Goal: Task Accomplishment & Management: Complete application form

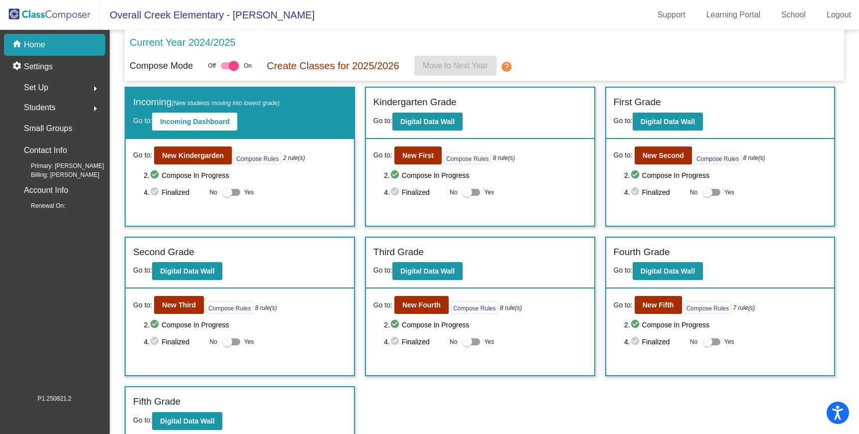
click at [41, 14] on img at bounding box center [50, 14] width 100 height 29
click at [181, 158] on b "New Kindergarden" at bounding box center [193, 156] width 62 height 8
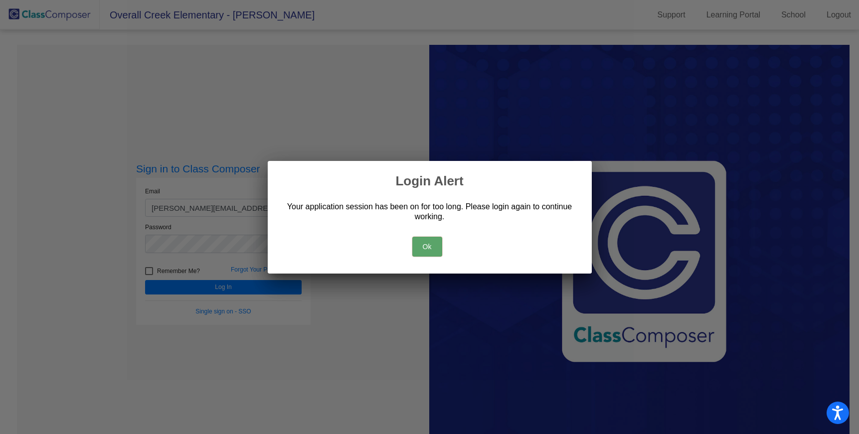
click at [436, 246] on button "Ok" at bounding box center [427, 247] width 30 height 20
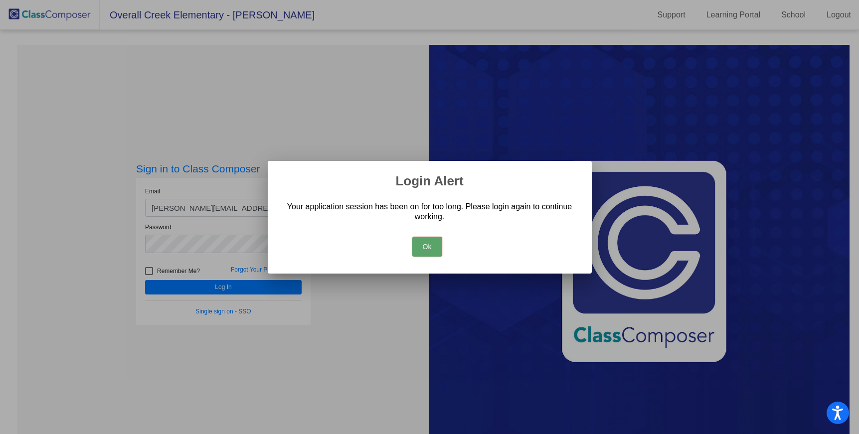
click at [423, 245] on button "Ok" at bounding box center [427, 247] width 30 height 20
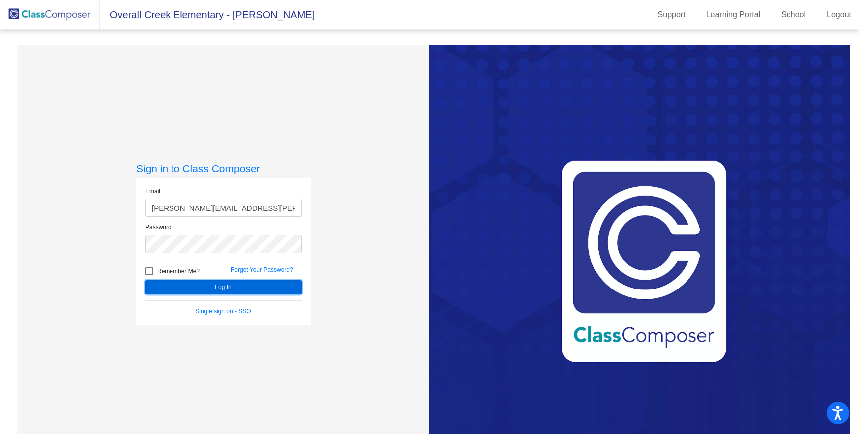
click at [215, 291] on button "Log In" at bounding box center [223, 287] width 157 height 14
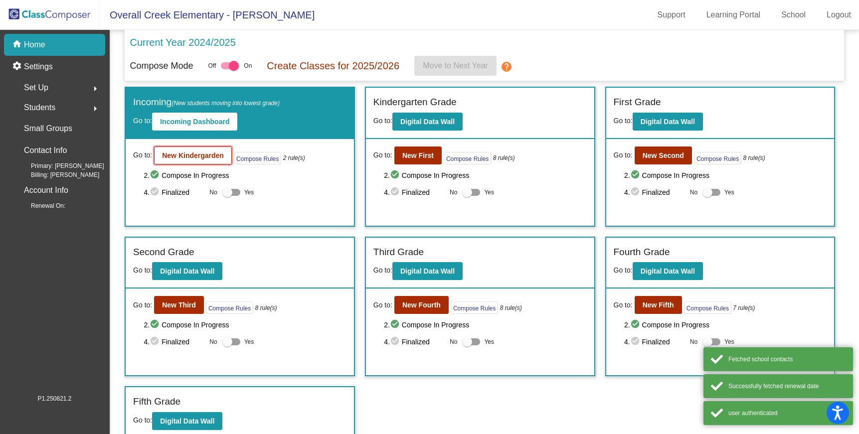
click at [181, 154] on b "New Kindergarden" at bounding box center [193, 156] width 62 height 8
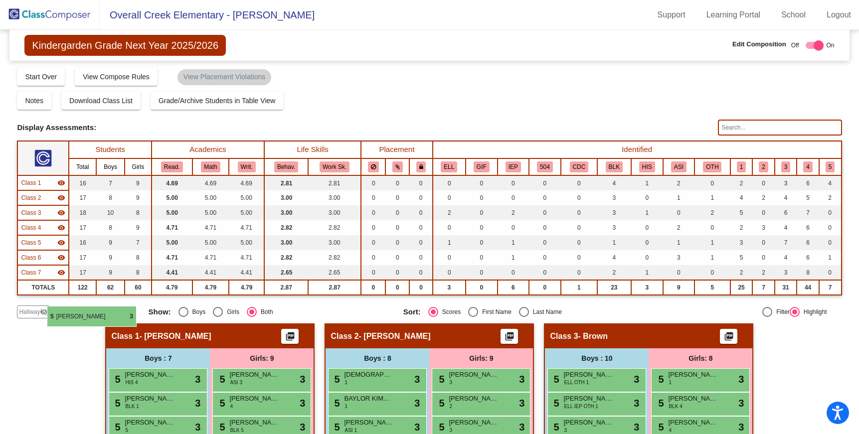
drag, startPoint x: 590, startPoint y: 247, endPoint x: 45, endPoint y: 311, distance: 548.6
click at [45, 311] on body "Accessibility Screen-Reader Guide, Feedback, and Issue Reporting | New window O…" at bounding box center [429, 217] width 859 height 434
click at [45, 311] on mat-icon "visibility_off" at bounding box center [44, 312] width 8 height 8
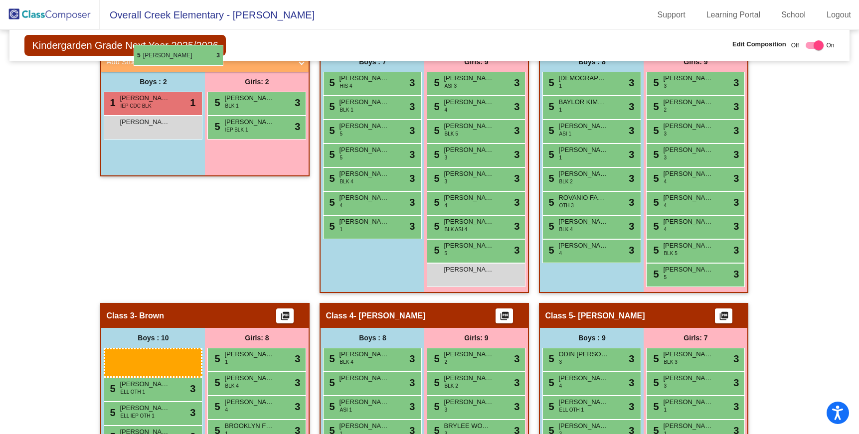
scroll to position [279, 0]
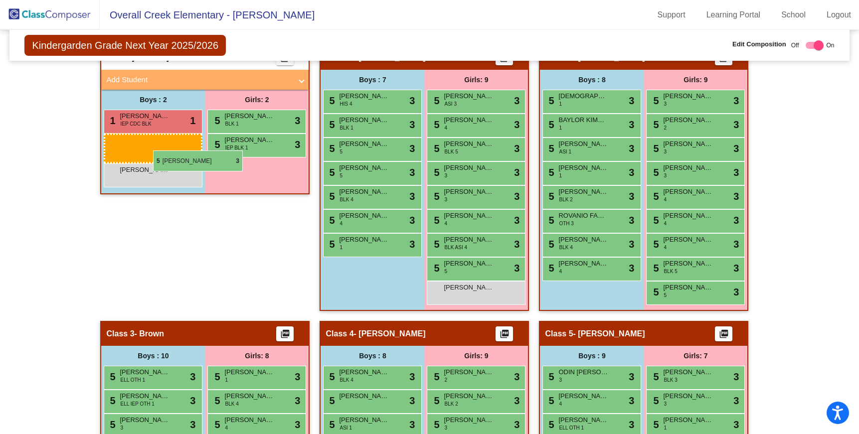
drag, startPoint x: 267, startPoint y: 328, endPoint x: 153, endPoint y: 151, distance: 211.0
click at [153, 151] on body "Accessibility Screen-Reader Guide, Feedback, and Issue Reporting | New window O…" at bounding box center [429, 217] width 859 height 434
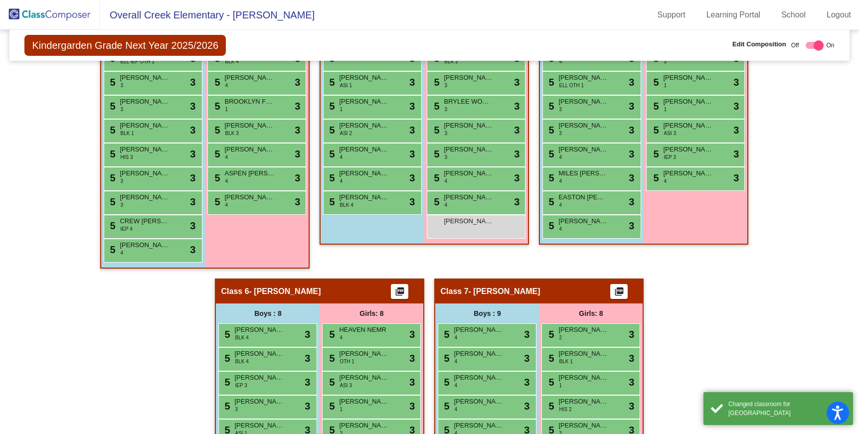
scroll to position [742, 0]
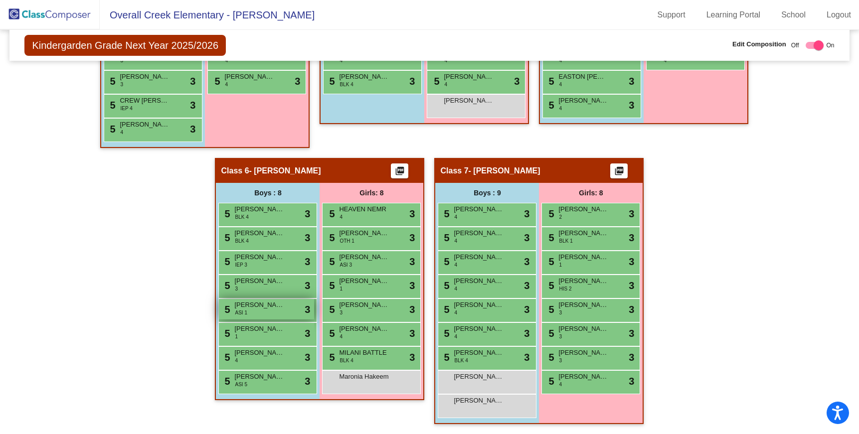
click at [262, 311] on div "5 ADYAN [PERSON_NAME] ASI 1 lock do_not_disturb_alt 3" at bounding box center [266, 309] width 95 height 20
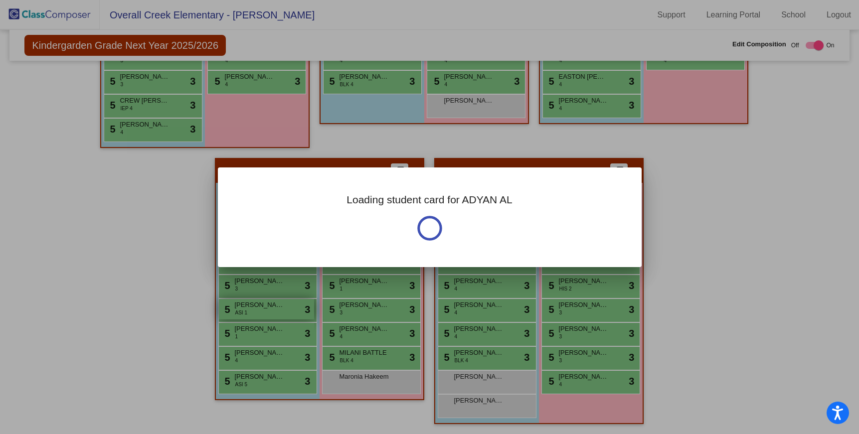
click at [262, 311] on div "Loading student card for ADYAN AL" at bounding box center [429, 217] width 859 height 434
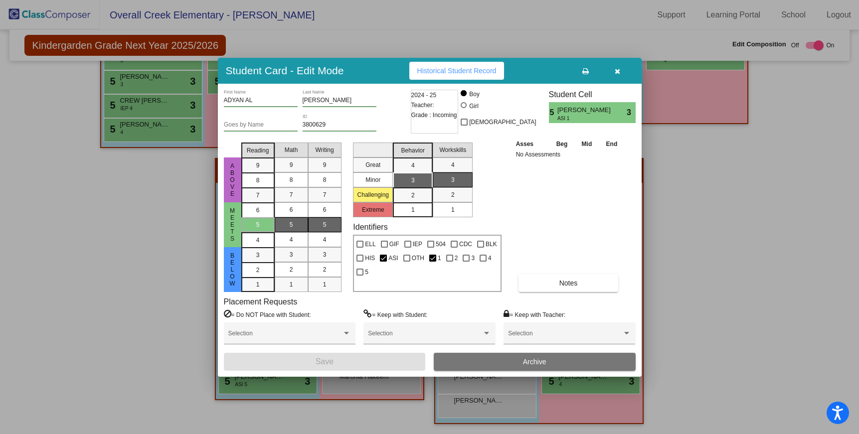
click at [615, 71] on icon "button" at bounding box center [617, 71] width 5 height 7
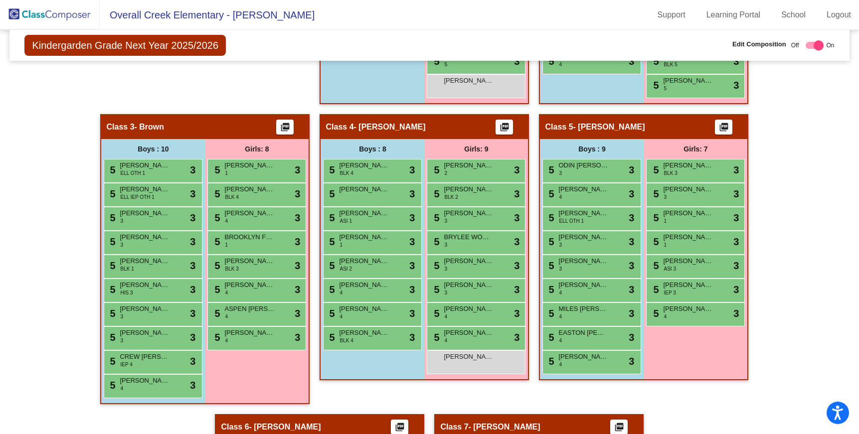
scroll to position [485, 0]
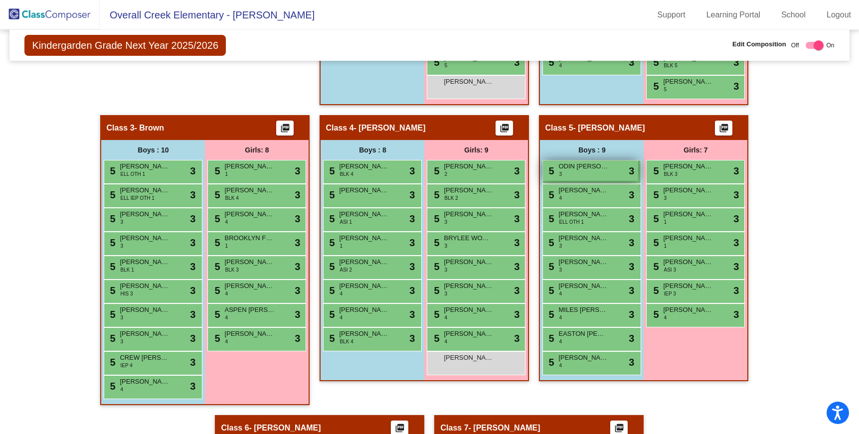
click at [598, 176] on div "5 ODIN [PERSON_NAME] 3 lock do_not_disturb_alt 3" at bounding box center [590, 171] width 95 height 20
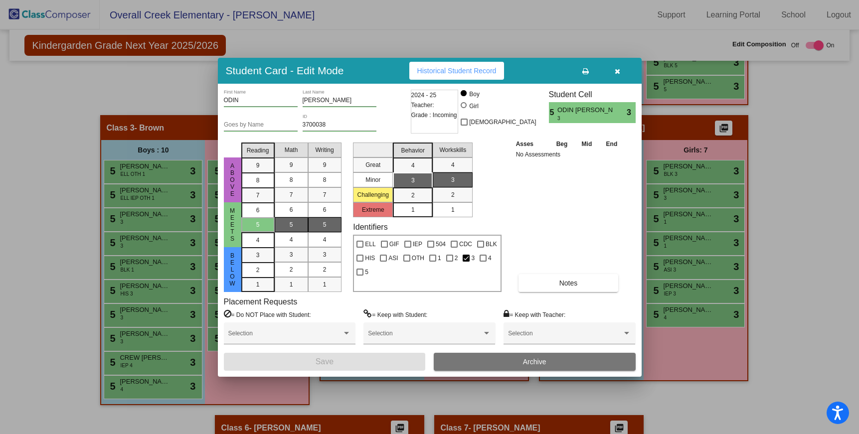
click at [616, 66] on button "button" at bounding box center [618, 71] width 32 height 18
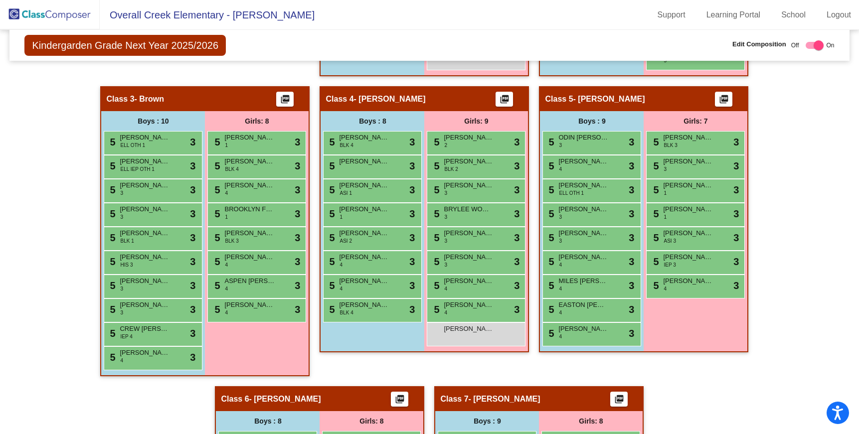
scroll to position [525, 0]
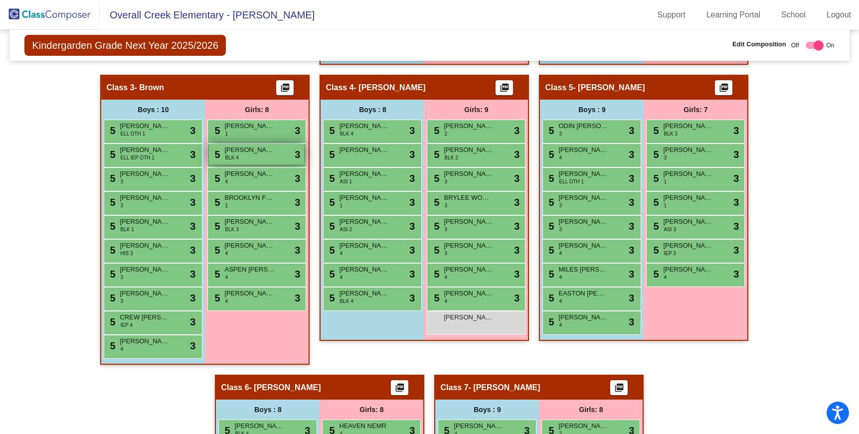
click at [219, 147] on div "5 [PERSON_NAME] BLK 4 lock do_not_disturb_alt 3" at bounding box center [256, 154] width 95 height 20
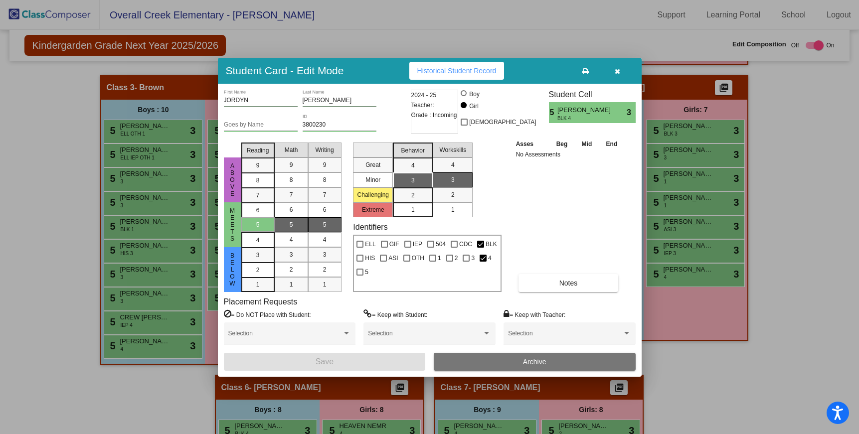
click at [618, 67] on span "button" at bounding box center [617, 71] width 5 height 8
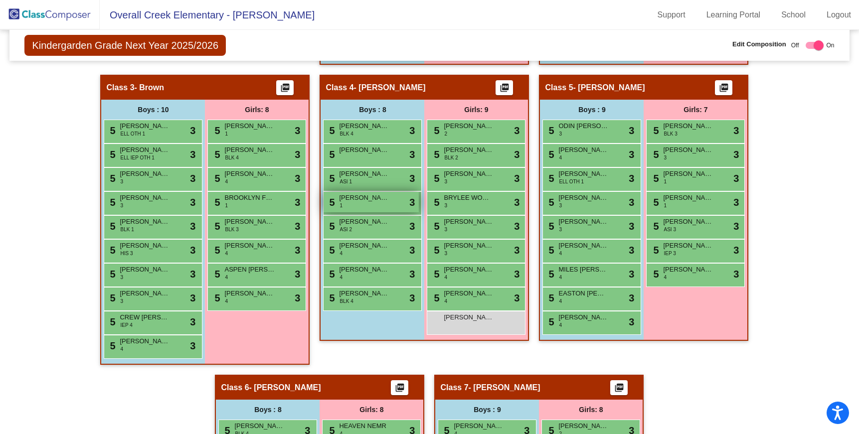
click at [366, 204] on div "5 [PERSON_NAME] 1 lock do_not_disturb_alt 3" at bounding box center [371, 202] width 95 height 20
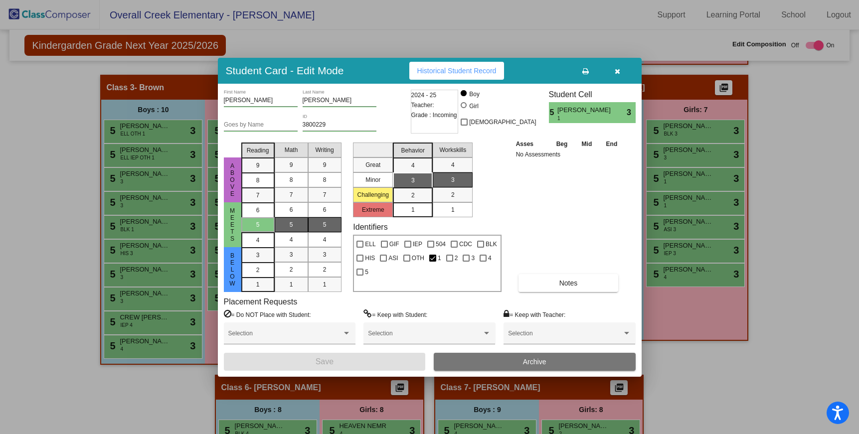
click at [612, 70] on button "button" at bounding box center [618, 71] width 32 height 18
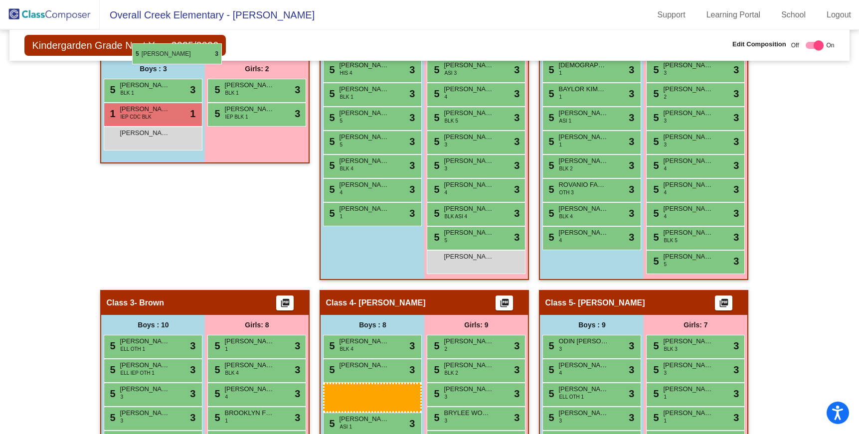
scroll to position [304, 0]
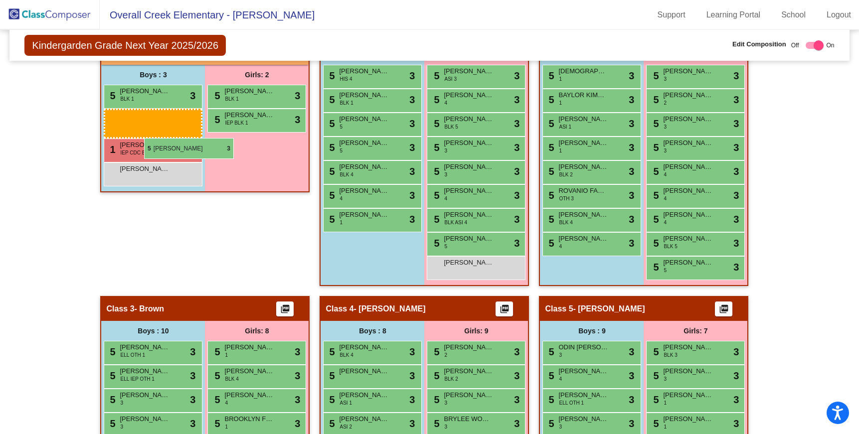
drag, startPoint x: 360, startPoint y: 200, endPoint x: 144, endPoint y: 138, distance: 225.2
click at [144, 138] on body "Accessibility Screen-Reader Guide, Feedback, and Issue Reporting | New window O…" at bounding box center [429, 217] width 859 height 434
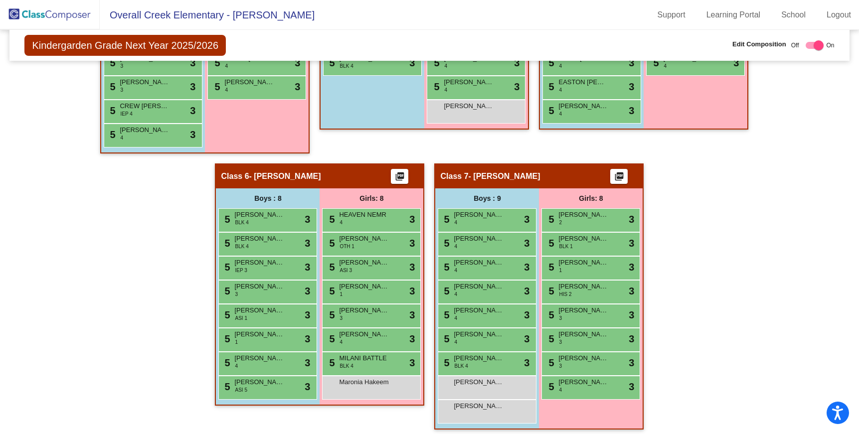
scroll to position [742, 0]
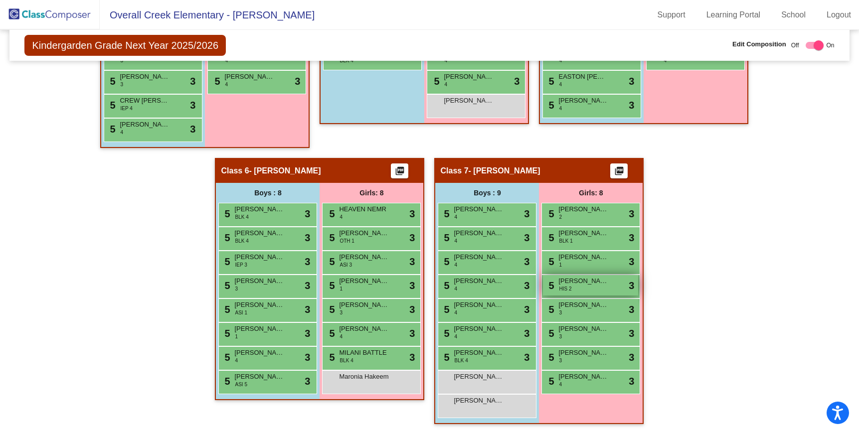
click at [598, 290] on div "5 [PERSON_NAME] HIS 2 lock do_not_disturb_alt 3" at bounding box center [590, 285] width 95 height 20
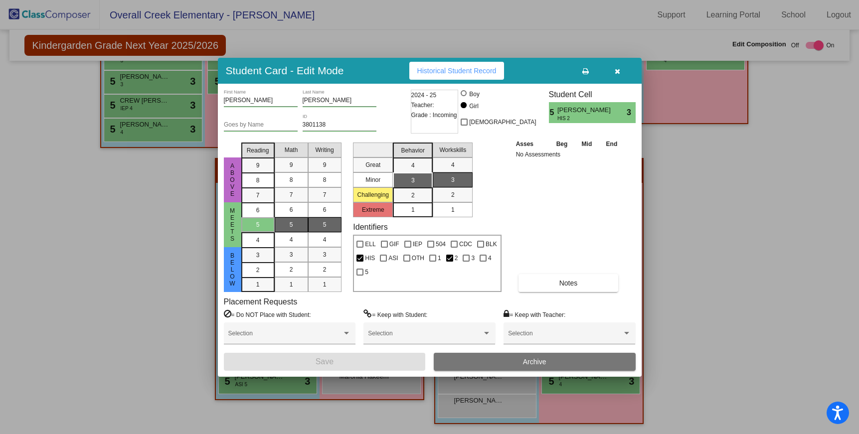
click at [620, 70] on icon "button" at bounding box center [617, 71] width 5 height 7
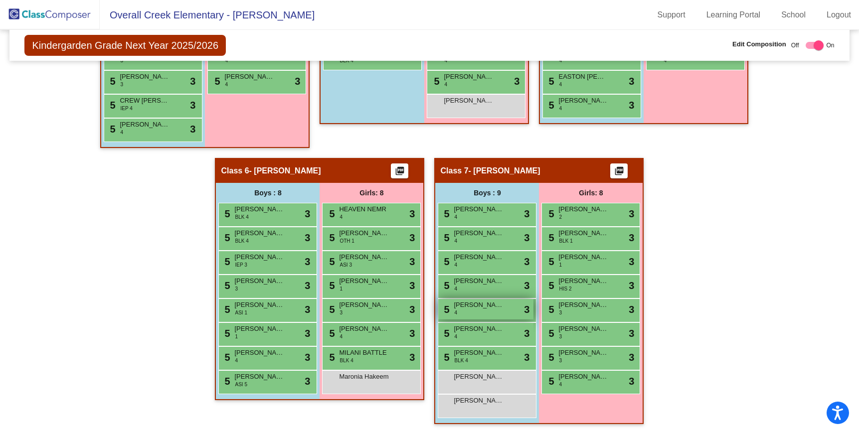
click at [490, 308] on span "[PERSON_NAME]" at bounding box center [479, 305] width 50 height 10
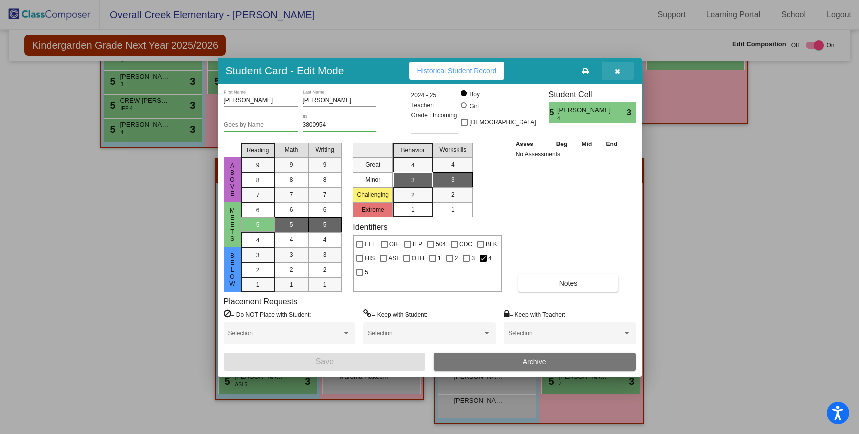
click at [613, 68] on button "button" at bounding box center [618, 71] width 32 height 18
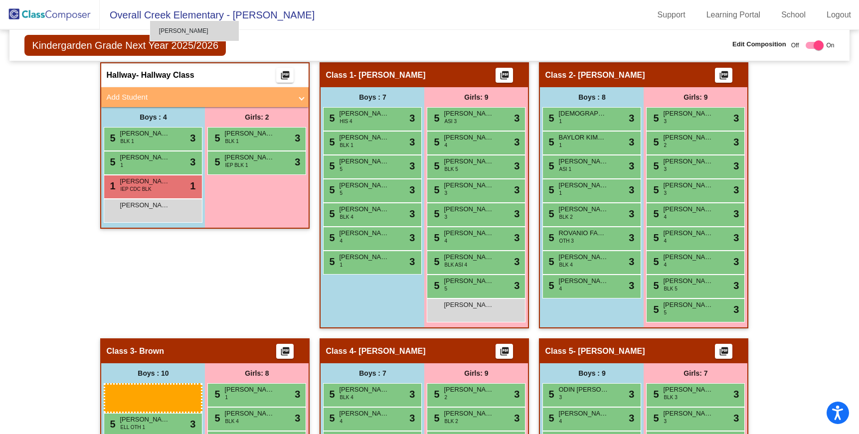
scroll to position [261, 0]
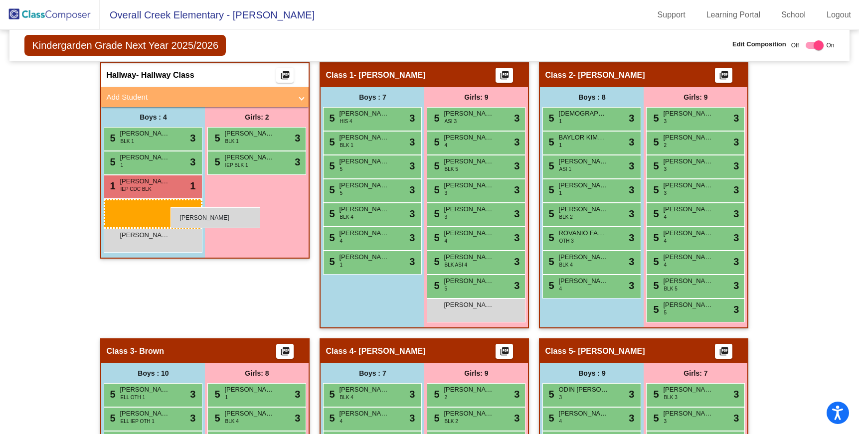
drag, startPoint x: 505, startPoint y: 407, endPoint x: 171, endPoint y: 207, distance: 389.7
click at [171, 207] on body "Accessibility Screen-Reader Guide, Feedback, and Issue Reporting | New window O…" at bounding box center [429, 217] width 859 height 434
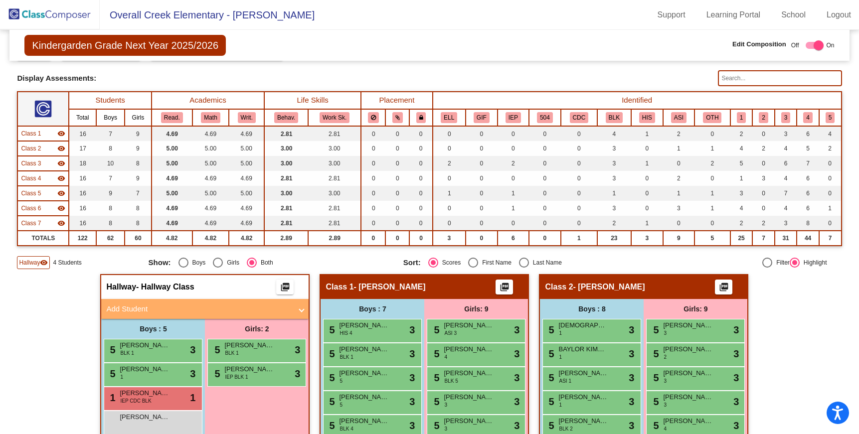
scroll to position [0, 0]
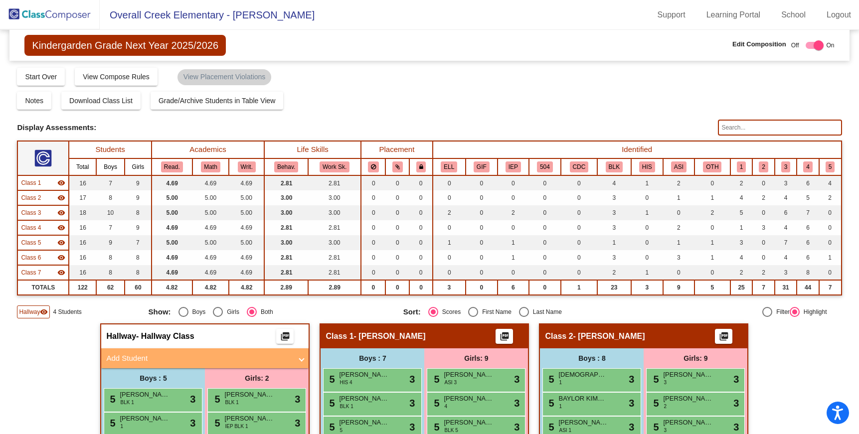
click at [82, 45] on span "Kindergarden Grade Next Year 2025/2026" at bounding box center [124, 45] width 201 height 21
click at [58, 18] on img at bounding box center [50, 14] width 100 height 29
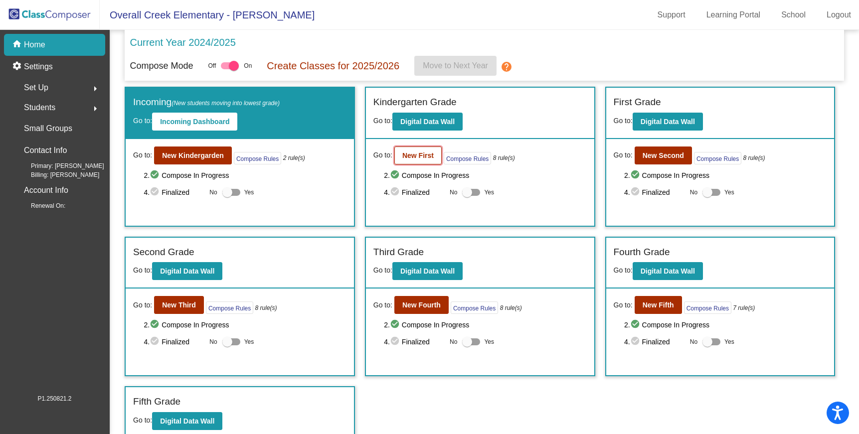
click at [419, 154] on b "New First" at bounding box center [417, 156] width 31 height 8
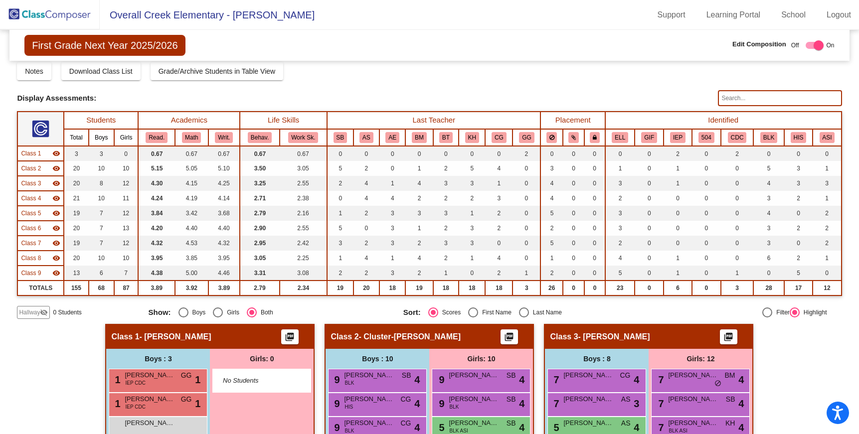
scroll to position [29, 0]
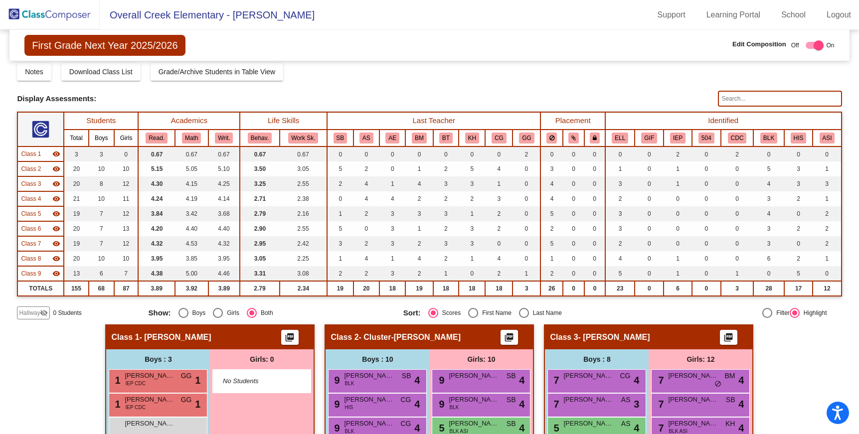
click at [42, 309] on div "Hallway visibility_off" at bounding box center [33, 313] width 33 height 13
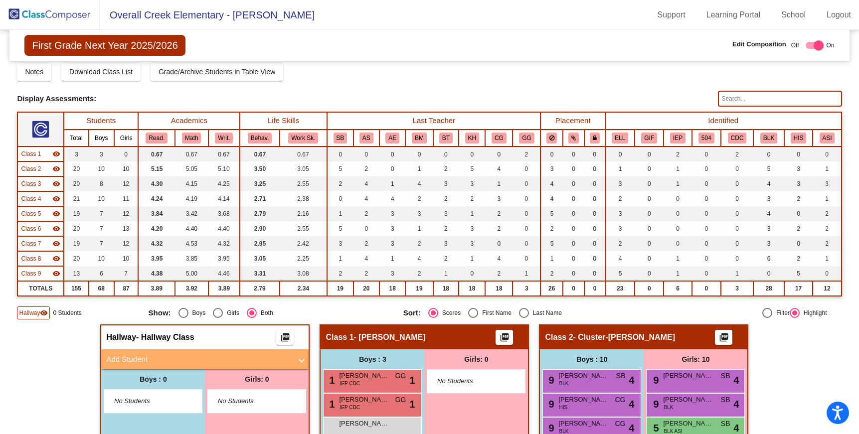
click at [45, 314] on mat-icon "visibility" at bounding box center [44, 313] width 8 height 8
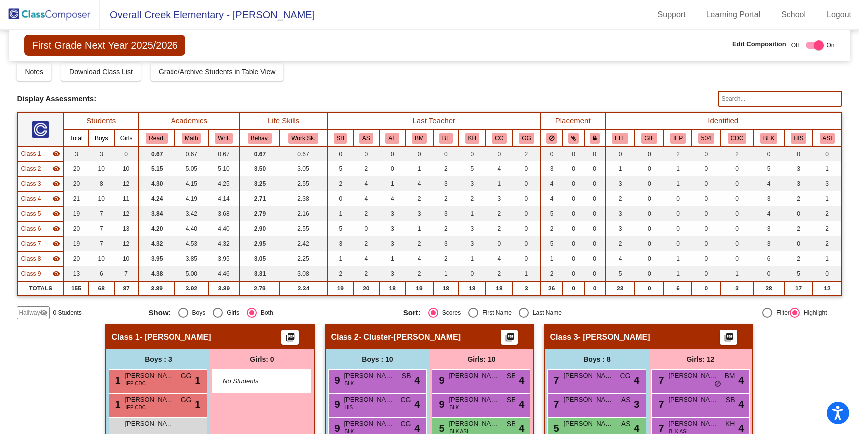
click at [43, 317] on mat-icon "visibility_off" at bounding box center [44, 313] width 8 height 8
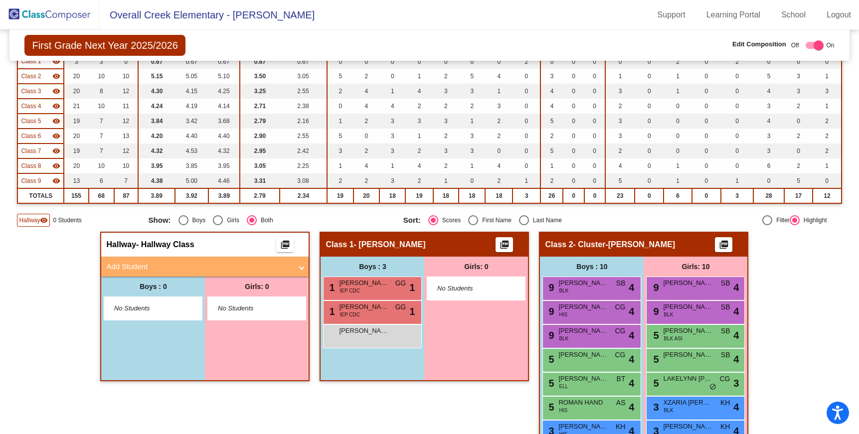
scroll to position [127, 0]
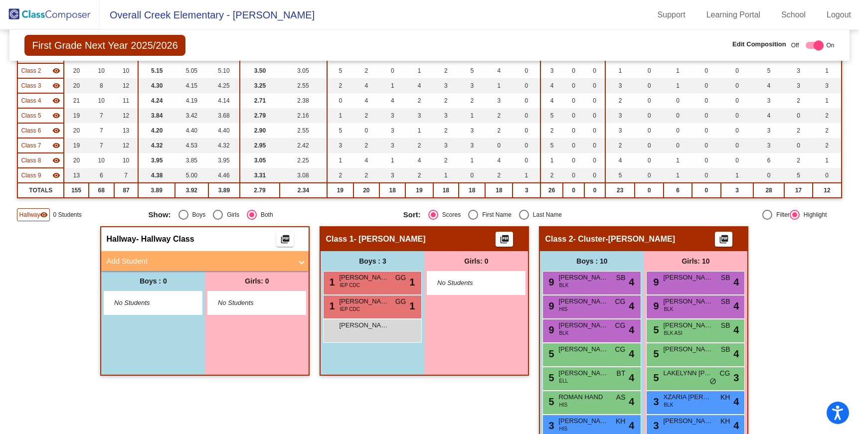
click at [299, 261] on span "Add Student" at bounding box center [202, 261] width 193 height 11
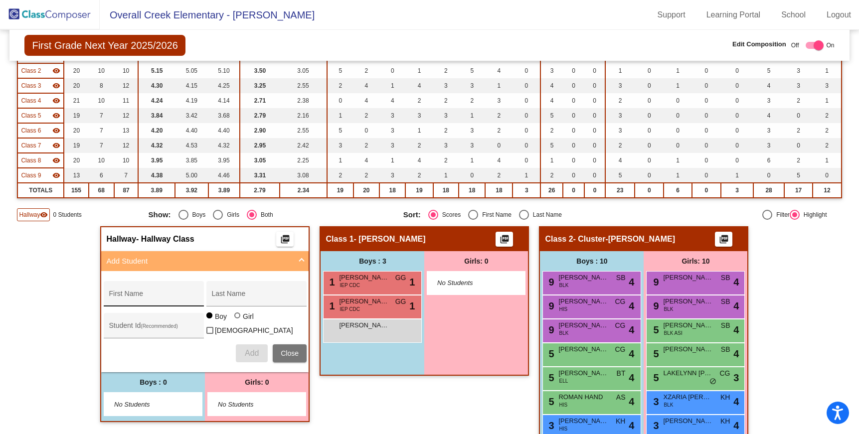
click at [172, 296] on input "First Name" at bounding box center [154, 298] width 90 height 8
type input "[PERSON_NAME]"
click at [238, 319] on div at bounding box center [237, 316] width 6 height 6
click at [238, 321] on input "Girl" at bounding box center [238, 321] width 0 height 0
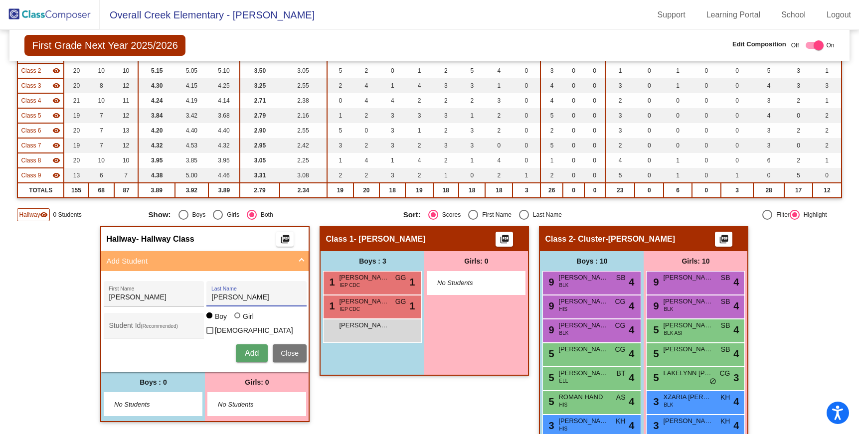
radio input "true"
click at [142, 293] on div "[PERSON_NAME] First Name" at bounding box center [154, 297] width 90 height 20
type input "Halo"
click at [139, 326] on input "Student Id (Recommended)" at bounding box center [154, 330] width 90 height 8
type input "3700289"
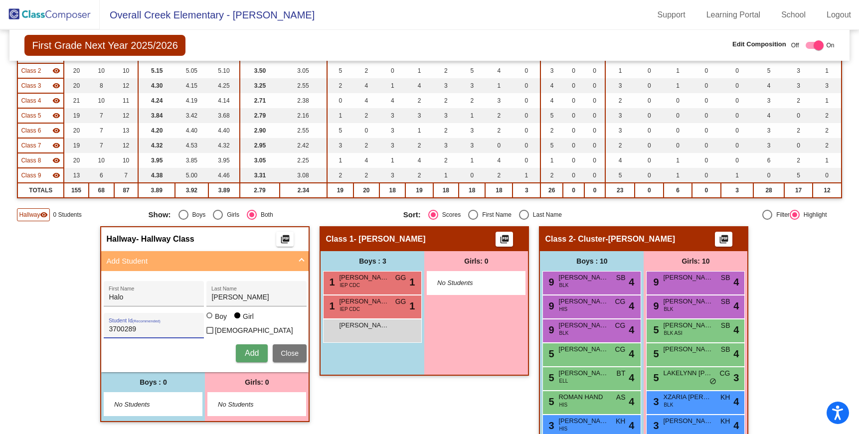
click at [252, 345] on button "Add" at bounding box center [252, 353] width 32 height 18
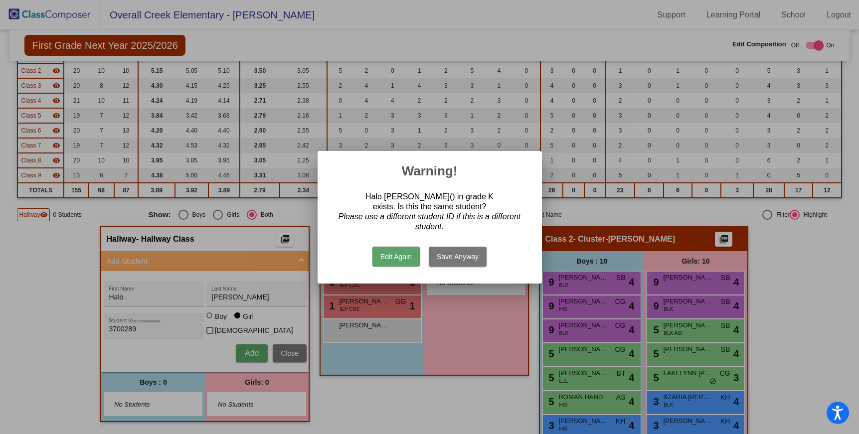
click at [391, 254] on button "Edit Again" at bounding box center [395, 257] width 47 height 20
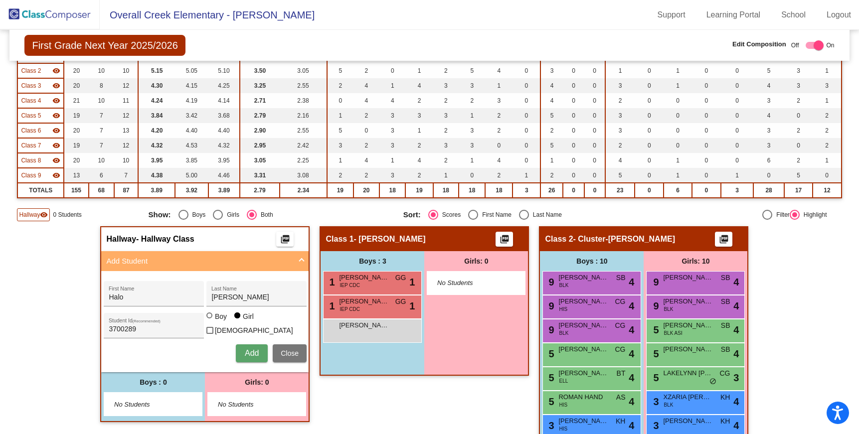
click at [241, 352] on button "Add" at bounding box center [252, 353] width 32 height 18
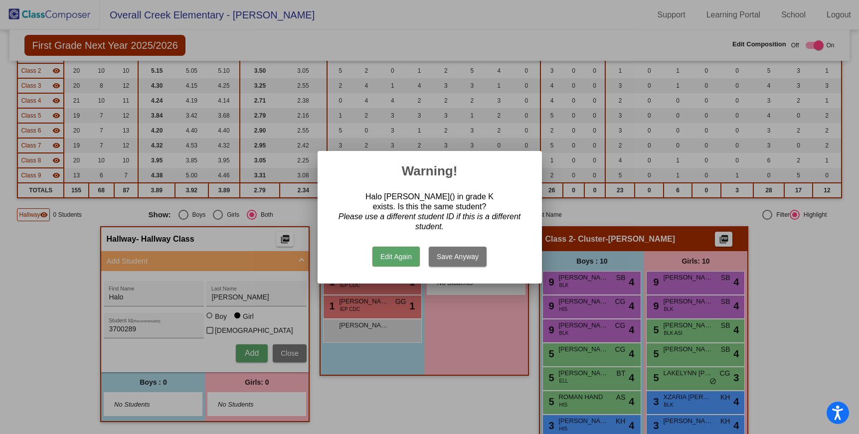
click at [458, 253] on button "Save Anyway" at bounding box center [458, 257] width 58 height 20
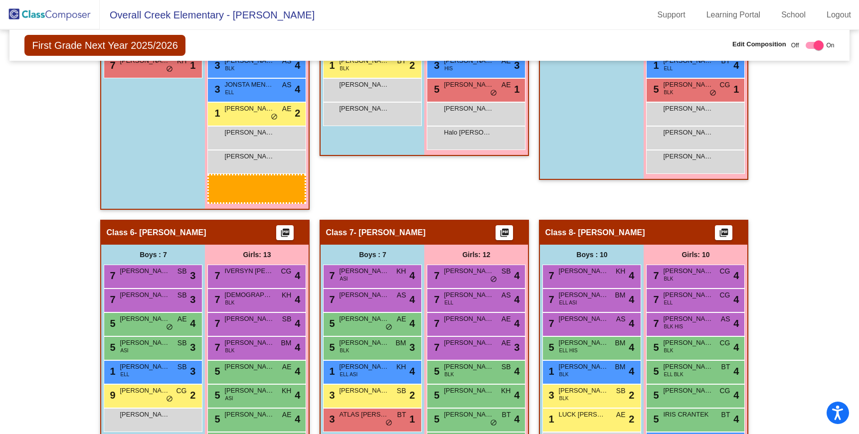
scroll to position [882, 0]
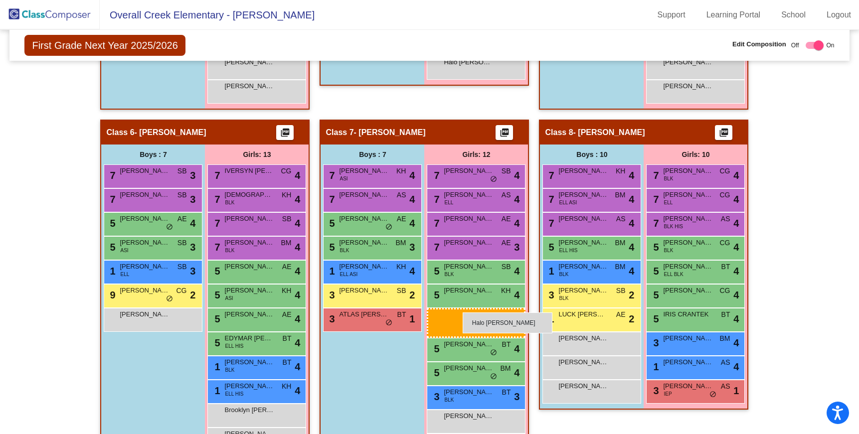
drag, startPoint x: 262, startPoint y: 254, endPoint x: 463, endPoint y: 313, distance: 209.2
click at [463, 313] on body "Accessibility Screen-Reader Guide, Feedback, and Issue Reporting | New window O…" at bounding box center [429, 217] width 859 height 434
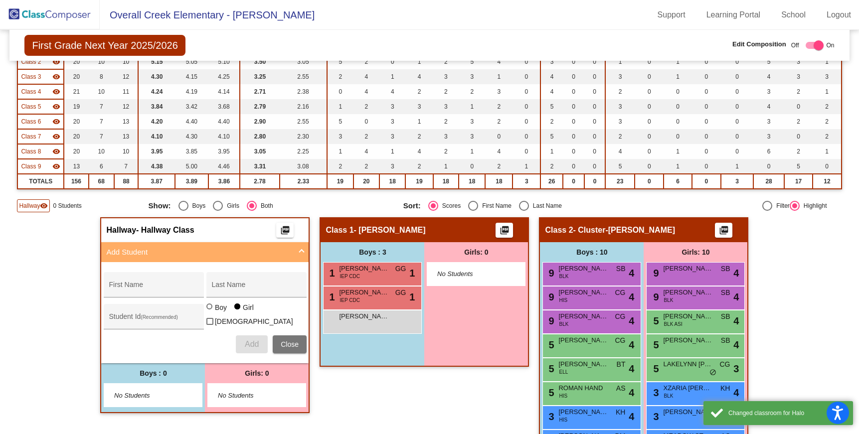
scroll to position [0, 0]
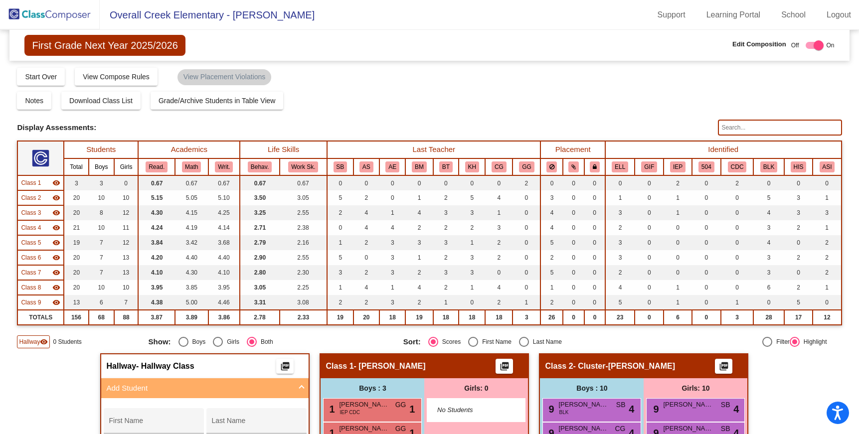
click at [46, 17] on img at bounding box center [50, 14] width 100 height 29
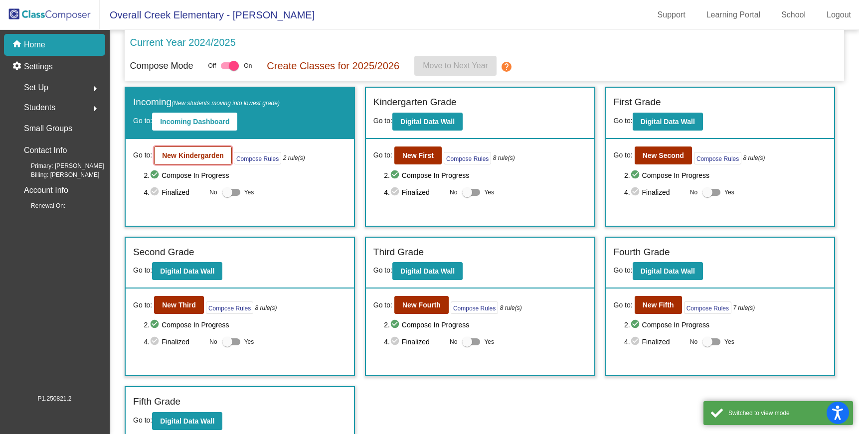
click at [183, 149] on button "New Kindergarden" at bounding box center [193, 156] width 78 height 18
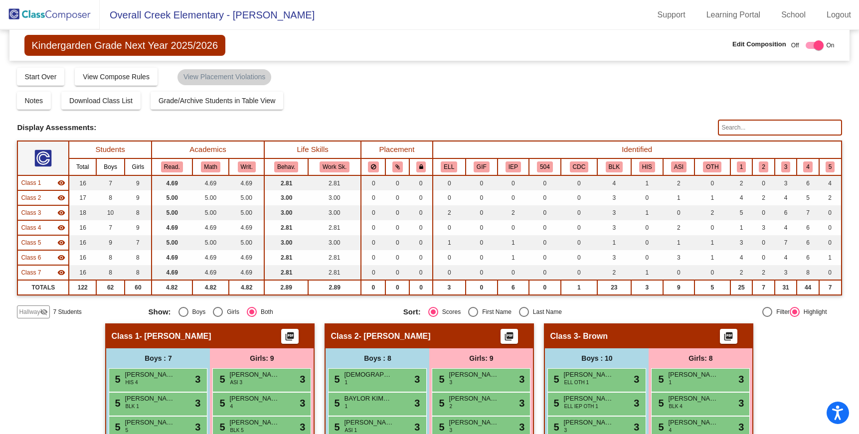
click at [29, 313] on span "Hallway" at bounding box center [29, 312] width 21 height 9
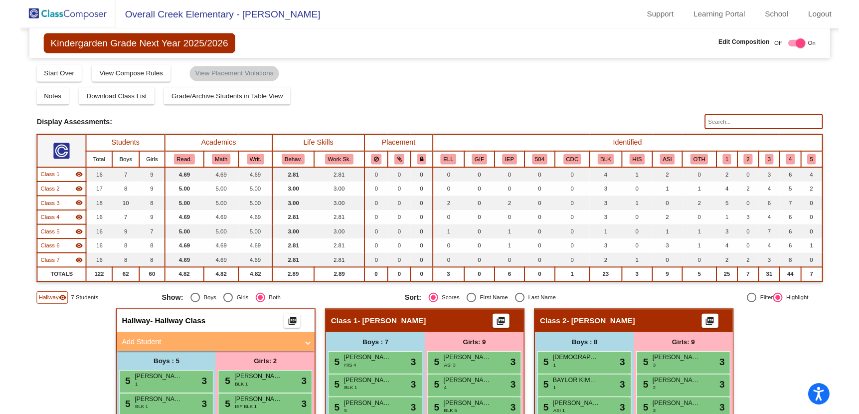
scroll to position [145, 0]
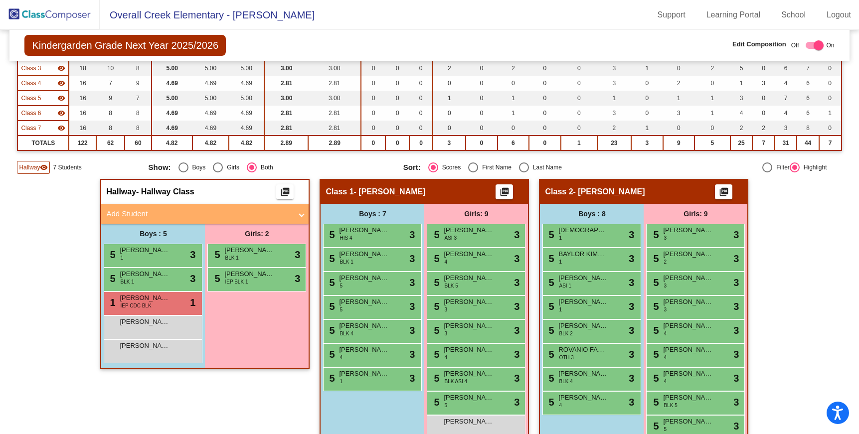
click at [249, 355] on div "Girls: 2 5 [PERSON_NAME] BLK 1 lock do_not_disturb_alt 3 5 [PERSON_NAME] IEP BL…" at bounding box center [257, 296] width 104 height 145
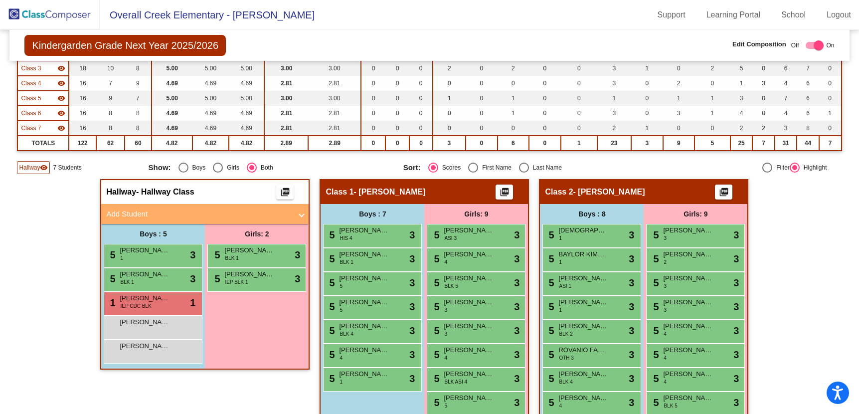
click at [65, 5] on img at bounding box center [50, 14] width 100 height 29
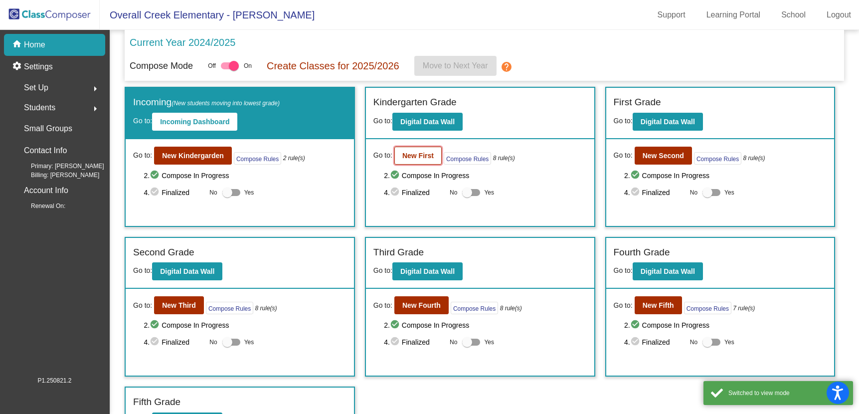
click at [428, 148] on button "New First" at bounding box center [417, 156] width 47 height 18
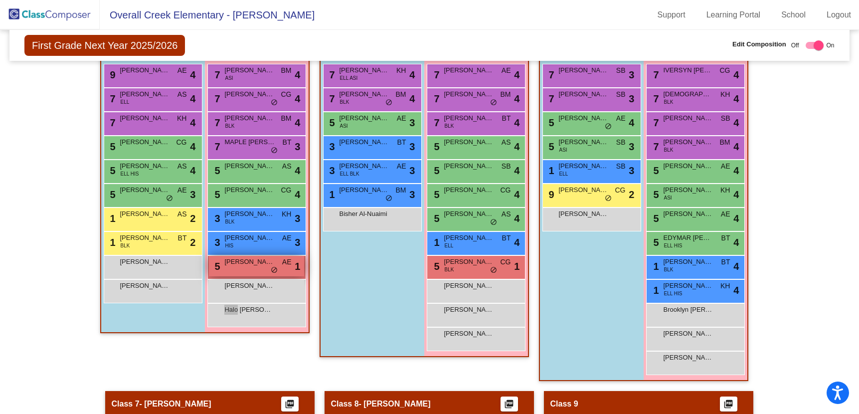
scroll to position [683, 0]
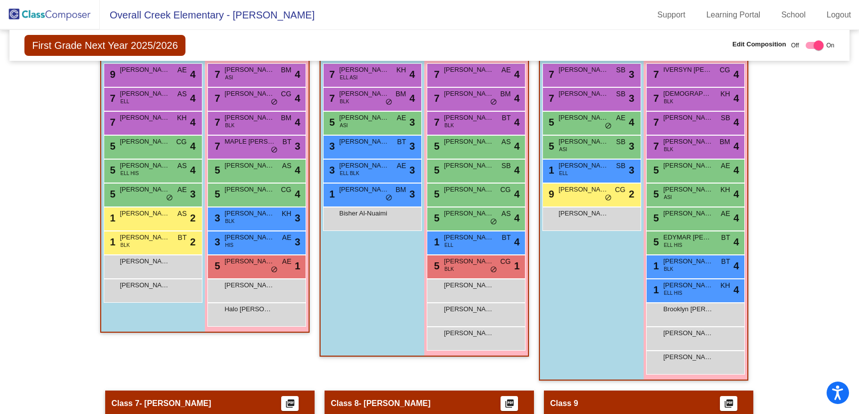
click at [277, 344] on div "Class 4 - [PERSON_NAME] picture_as_pdf Add Student First Name Last Name Student…" at bounding box center [204, 204] width 209 height 372
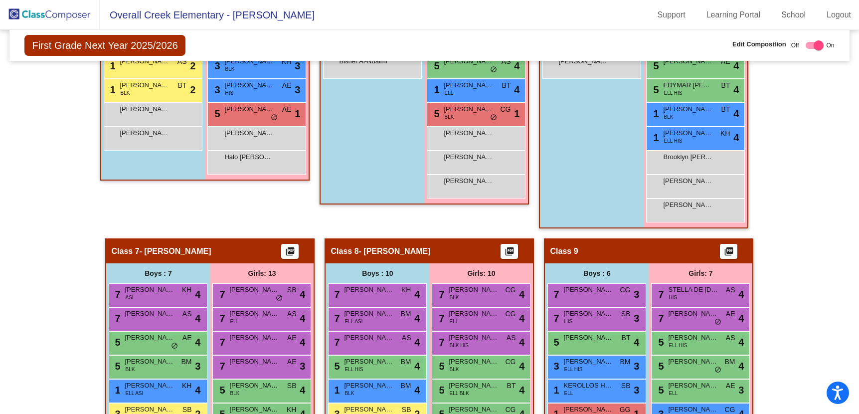
scroll to position [1032, 0]
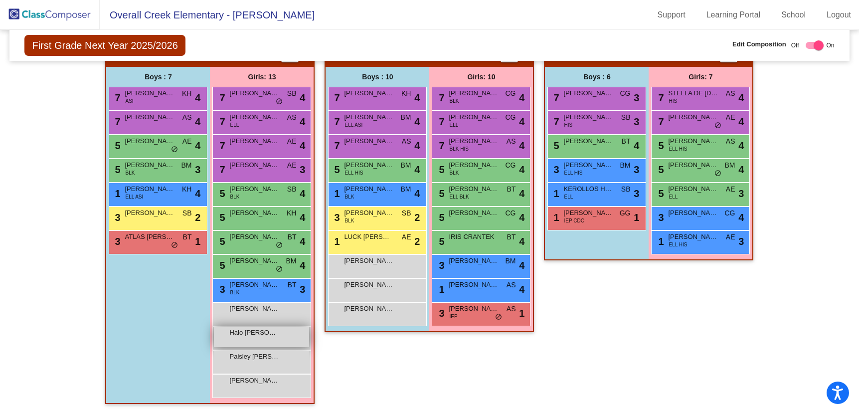
click at [270, 341] on div "Halo [PERSON_NAME] lock do_not_disturb_alt" at bounding box center [261, 337] width 95 height 20
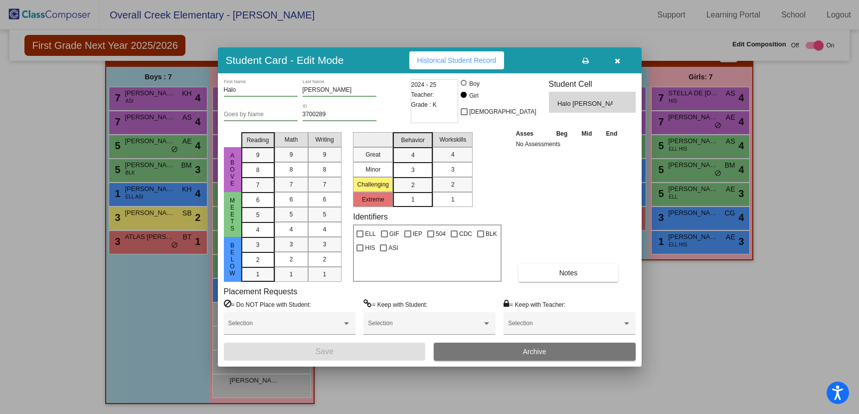
click at [619, 57] on icon "button" at bounding box center [617, 60] width 5 height 7
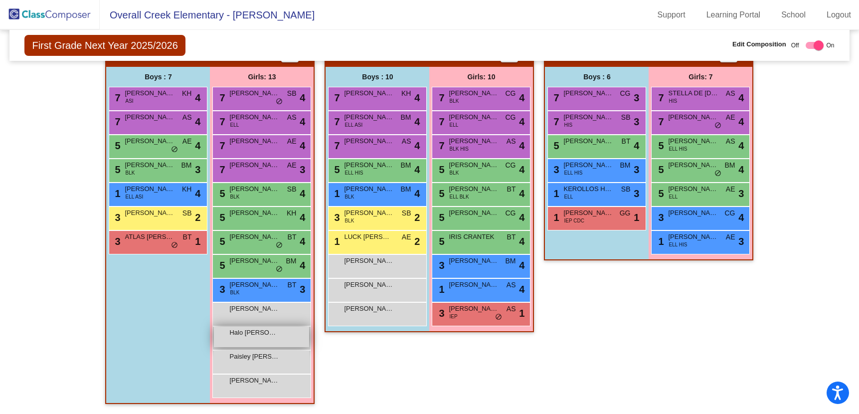
click at [253, 335] on span "Halo [PERSON_NAME]" at bounding box center [254, 333] width 50 height 10
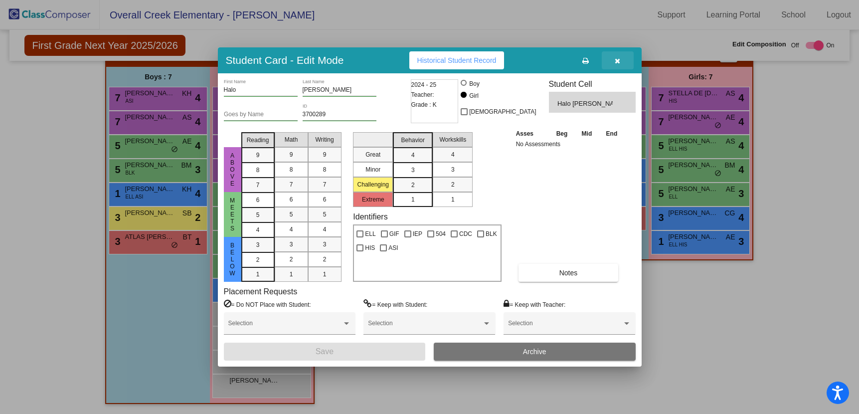
click at [618, 54] on button "button" at bounding box center [618, 60] width 32 height 18
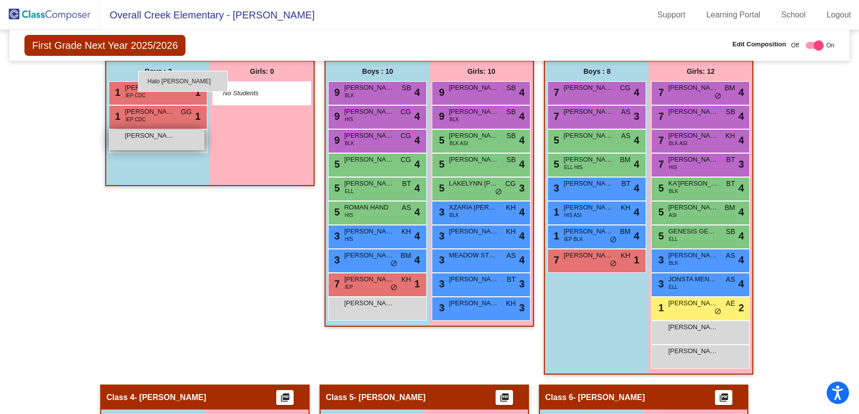
scroll to position [313, 0]
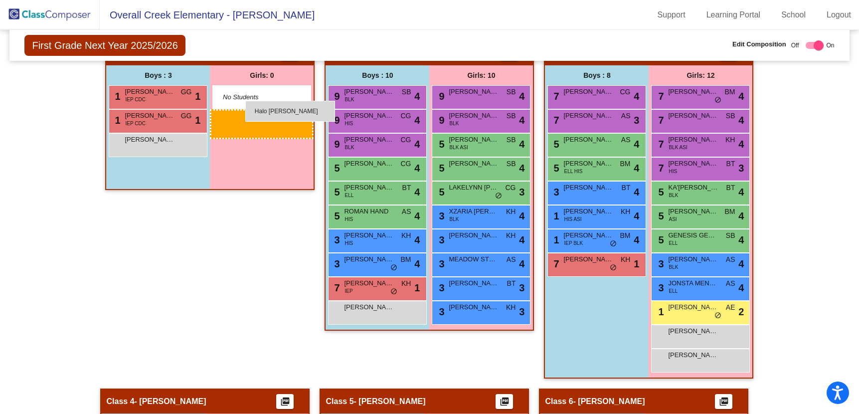
drag, startPoint x: 237, startPoint y: 388, endPoint x: 245, endPoint y: 101, distance: 287.3
click at [245, 101] on body "Accessibility Screen-Reader Guide, Feedback, and Issue Reporting | New window O…" at bounding box center [429, 207] width 859 height 414
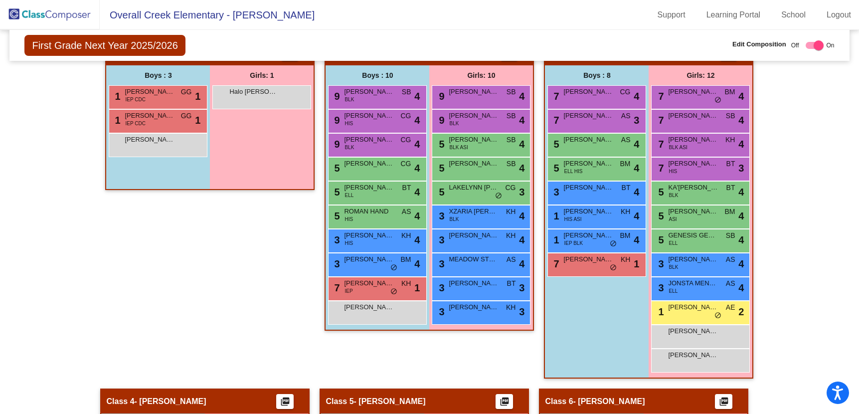
click at [228, 305] on div "Class 1 - [PERSON_NAME] picture_as_pdf Add Student First Name Last Name Student…" at bounding box center [209, 214] width 209 height 348
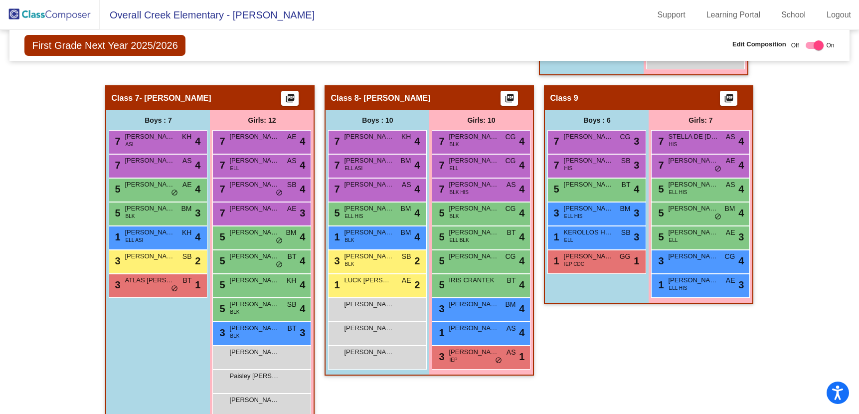
scroll to position [1008, 0]
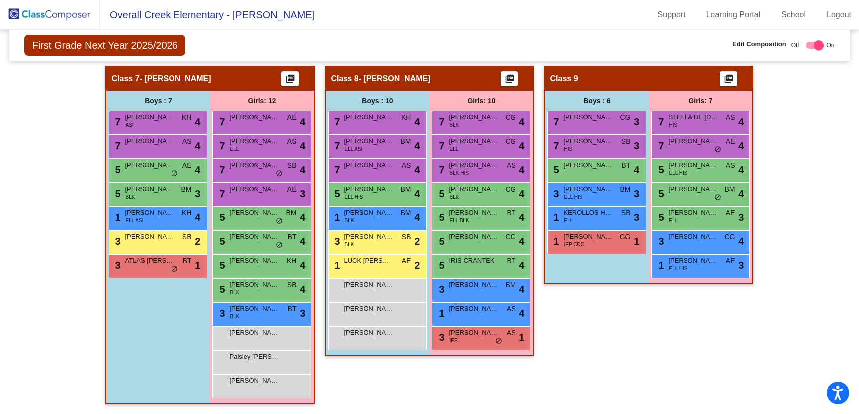
click at [0, 0] on div "Boys : 7 7 [PERSON_NAME] ASI KH lock do_not_disturb_alt 4 7 [PERSON_NAME] AS lo…" at bounding box center [0, 0] width 0 height 0
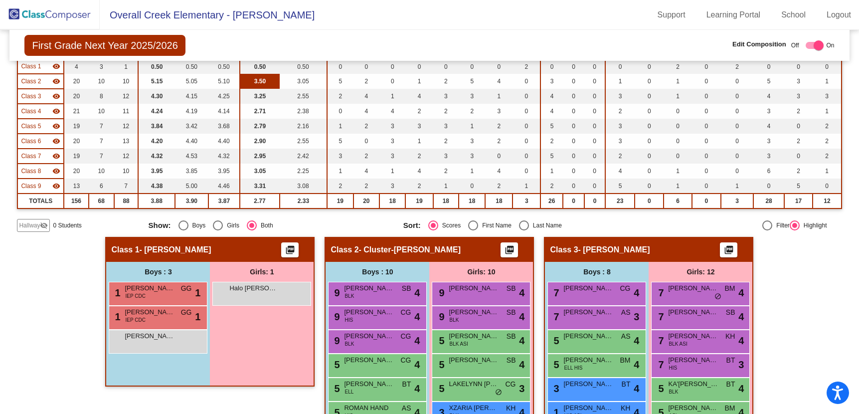
scroll to position [125, 0]
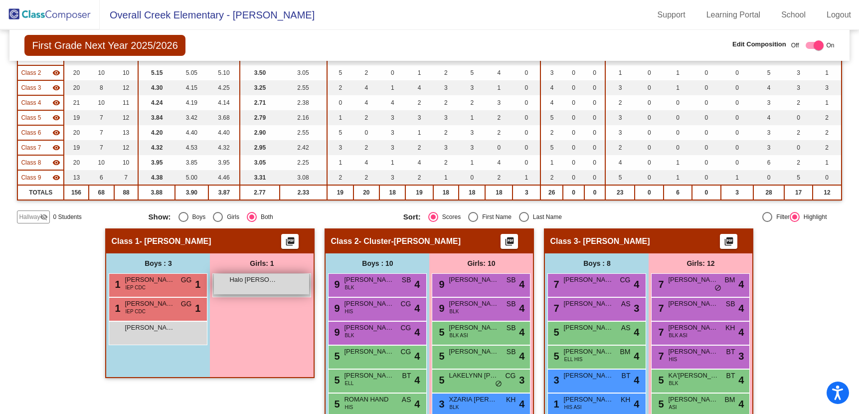
click at [262, 292] on div "Halo [PERSON_NAME] lock do_not_disturb_alt" at bounding box center [261, 284] width 95 height 20
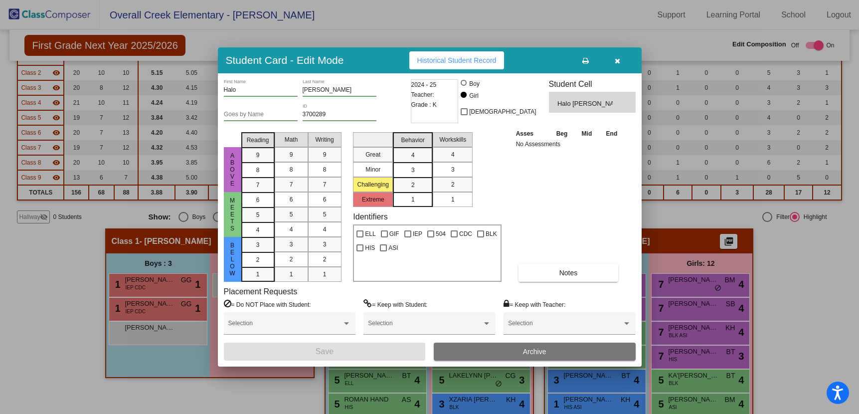
click at [259, 91] on input "Halo" at bounding box center [261, 90] width 74 height 7
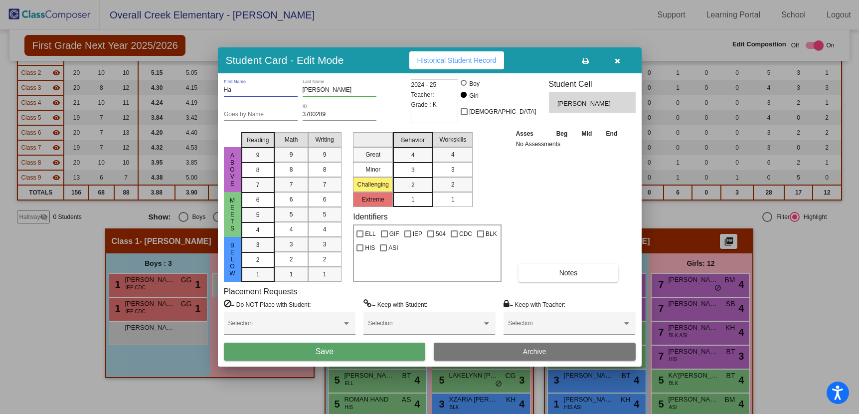
type input "H"
type input "Kerollos"
click at [340, 87] on input "[PERSON_NAME]" at bounding box center [340, 90] width 74 height 7
type input "R"
type input "h"
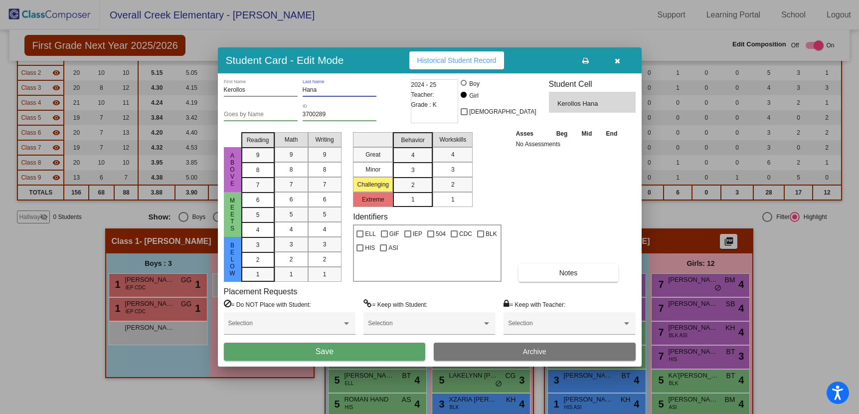
type input "Hana"
click at [467, 82] on div at bounding box center [464, 83] width 6 height 6
click at [465, 88] on input "Boy" at bounding box center [464, 88] width 0 height 0
radio input "true"
click at [325, 114] on input "3700289" at bounding box center [340, 114] width 74 height 7
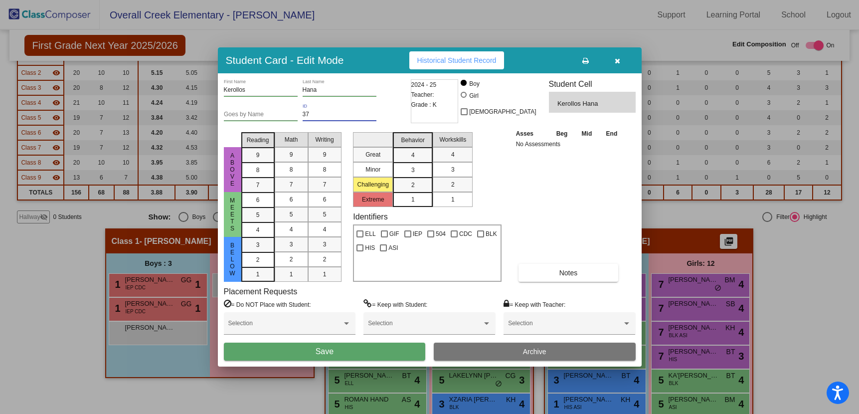
type input "3"
click at [615, 65] on button "button" at bounding box center [618, 60] width 32 height 18
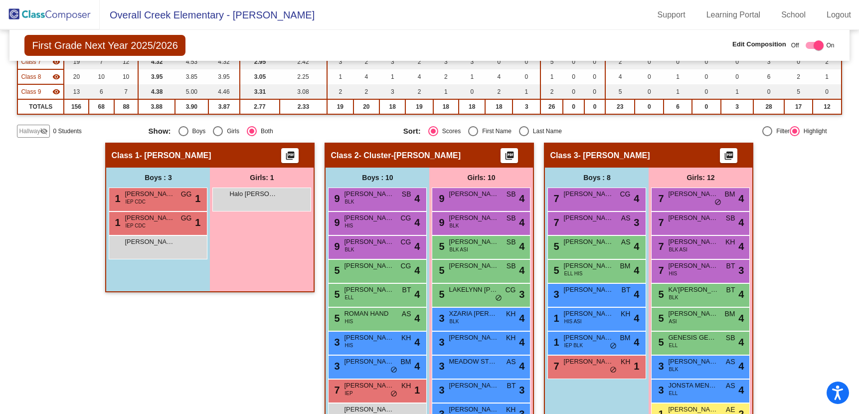
scroll to position [202, 0]
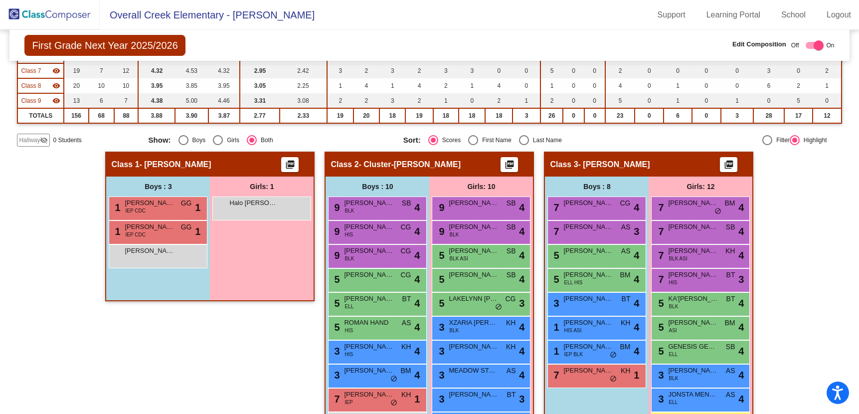
click at [31, 146] on div "Hallway visibility_off" at bounding box center [33, 140] width 33 height 13
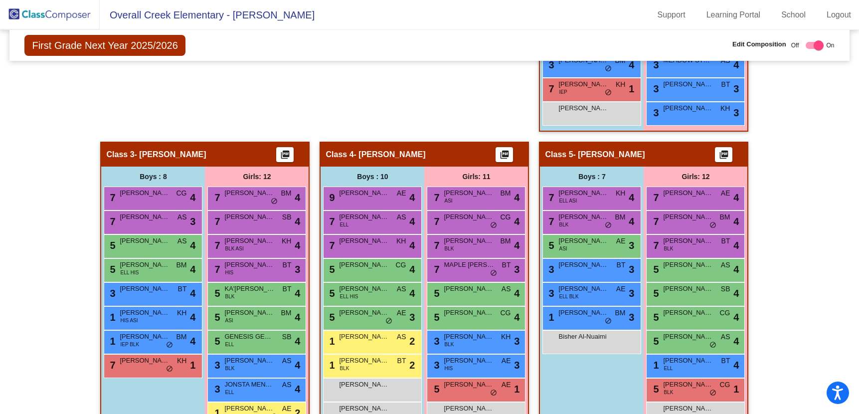
scroll to position [422, 0]
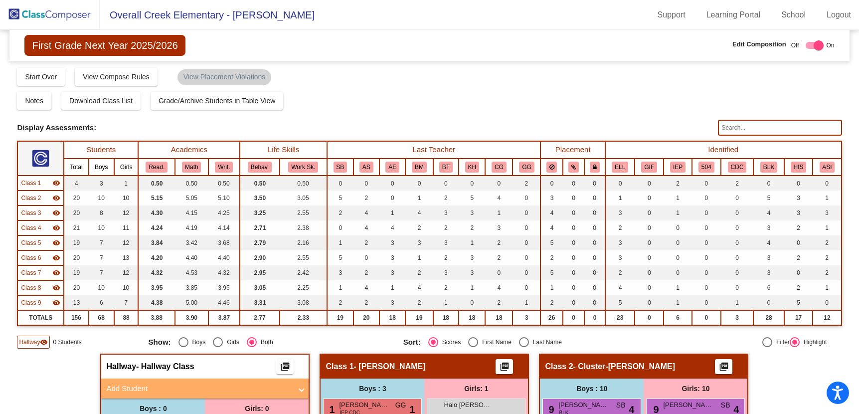
click at [45, 10] on img at bounding box center [50, 14] width 100 height 29
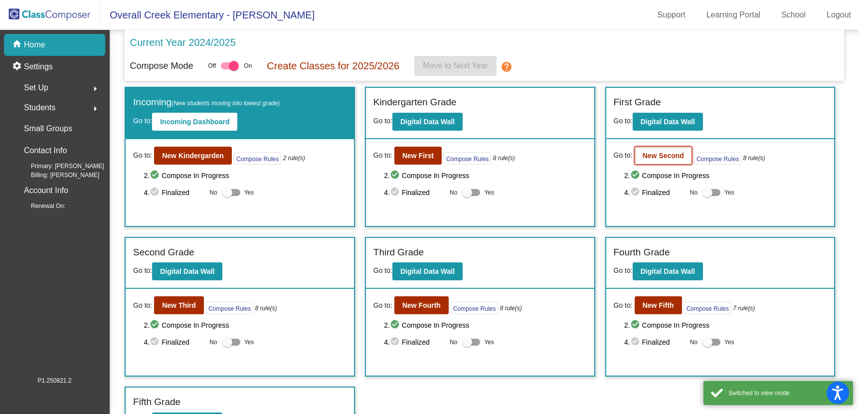
click at [637, 151] on button "New Second" at bounding box center [663, 156] width 57 height 18
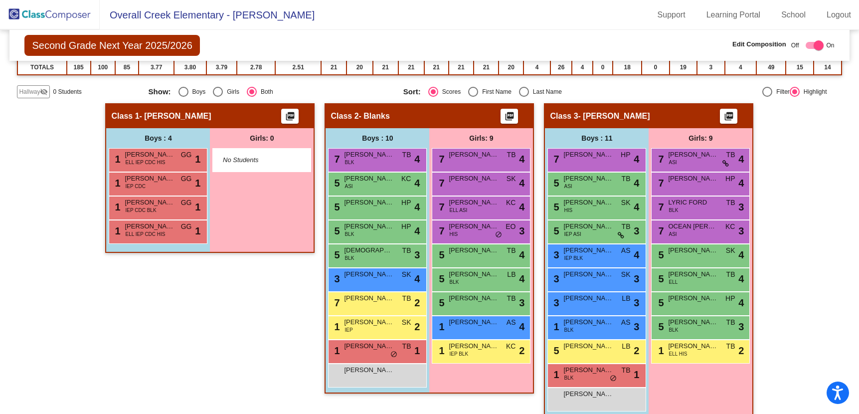
scroll to position [281, 0]
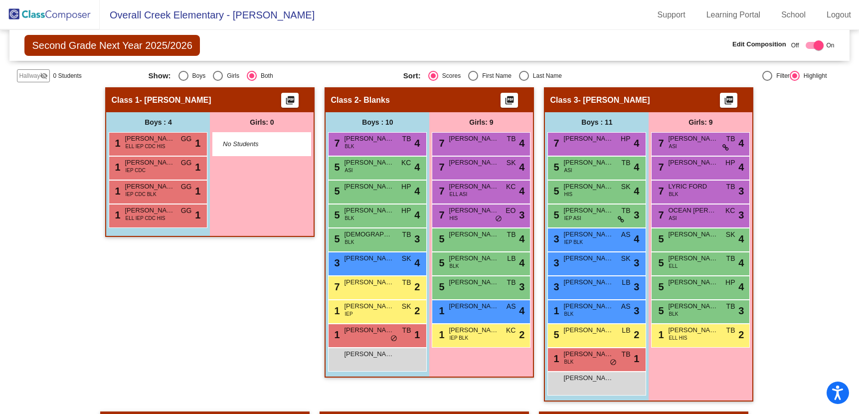
drag, startPoint x: 255, startPoint y: 192, endPoint x: 263, endPoint y: 425, distance: 233.5
click at [39, 80] on span "Hallway" at bounding box center [29, 75] width 21 height 9
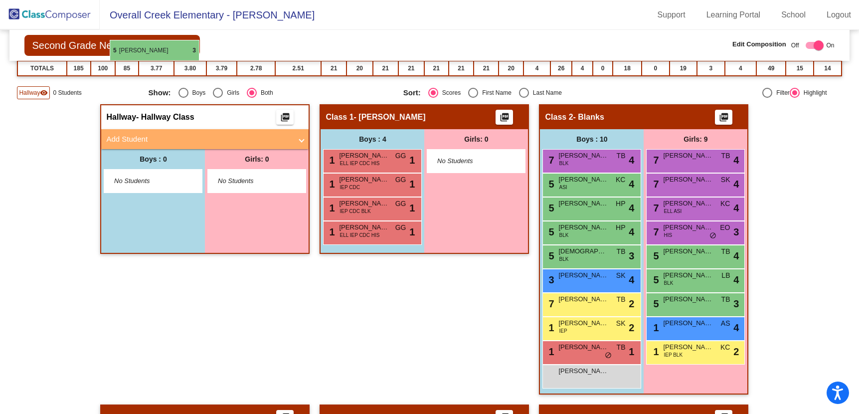
scroll to position [260, 0]
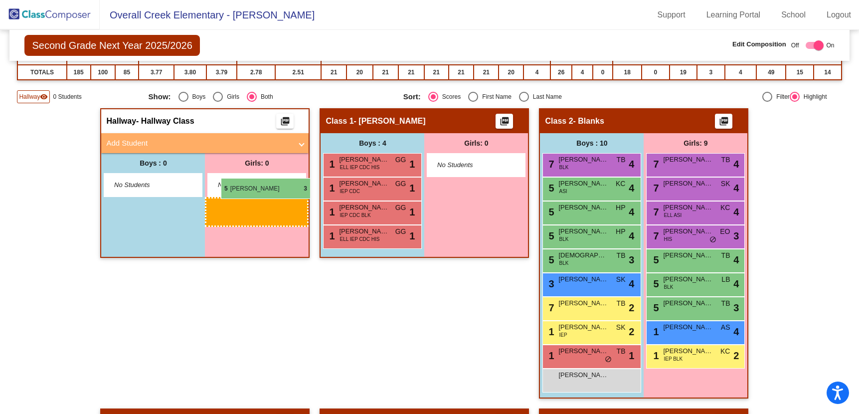
drag, startPoint x: 458, startPoint y: 224, endPoint x: 232, endPoint y: 173, distance: 231.1
click at [232, 173] on body "Accessibility Screen-Reader Guide, Feedback, and Issue Reporting | New window O…" at bounding box center [429, 207] width 859 height 414
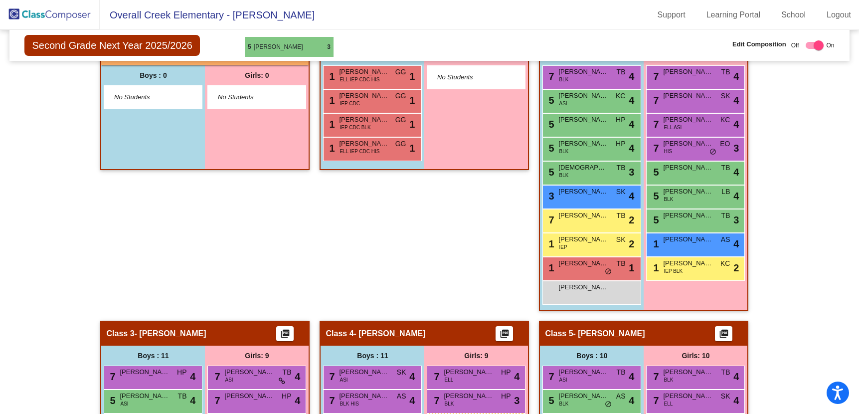
scroll to position [346, 0]
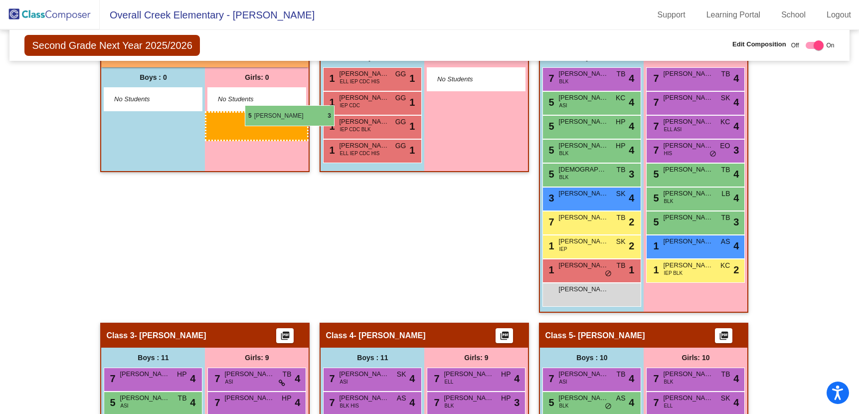
drag, startPoint x: 464, startPoint y: 368, endPoint x: 250, endPoint y: 106, distance: 338.4
click at [250, 106] on body "Accessibility Screen-Reader Guide, Feedback, and Issue Reporting | New window O…" at bounding box center [429, 207] width 859 height 414
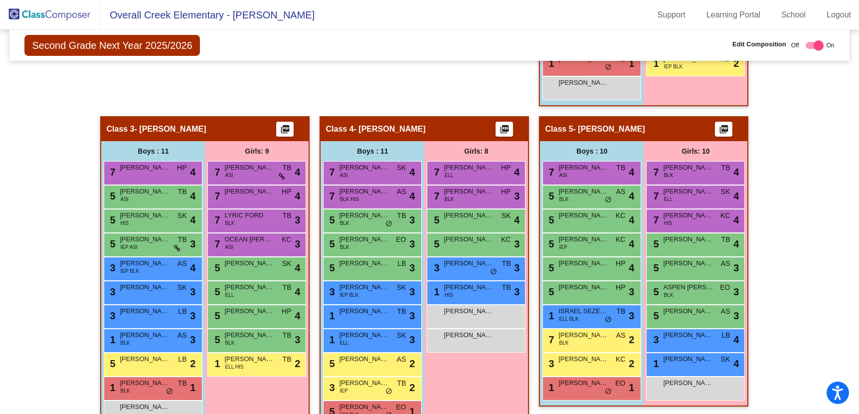
scroll to position [549, 0]
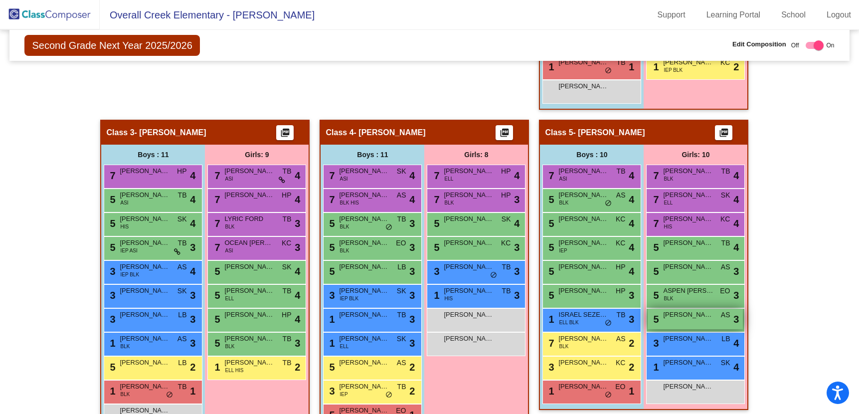
click at [689, 322] on div "5 [PERSON_NAME] AS lock do_not_disturb_alt 3" at bounding box center [695, 319] width 95 height 20
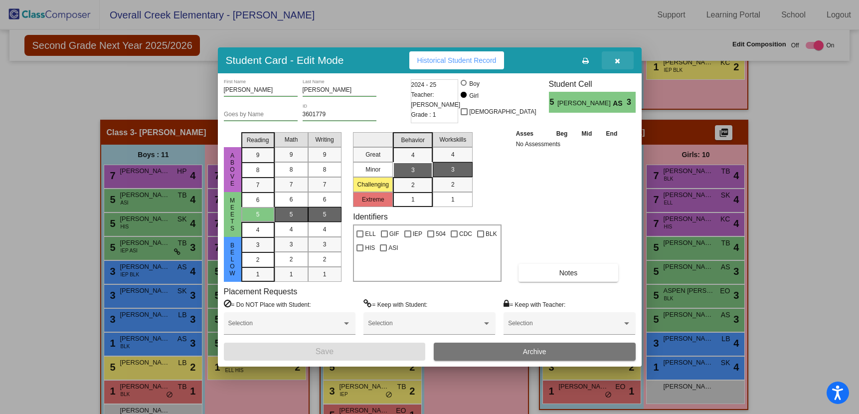
click at [615, 62] on icon "button" at bounding box center [617, 60] width 5 height 7
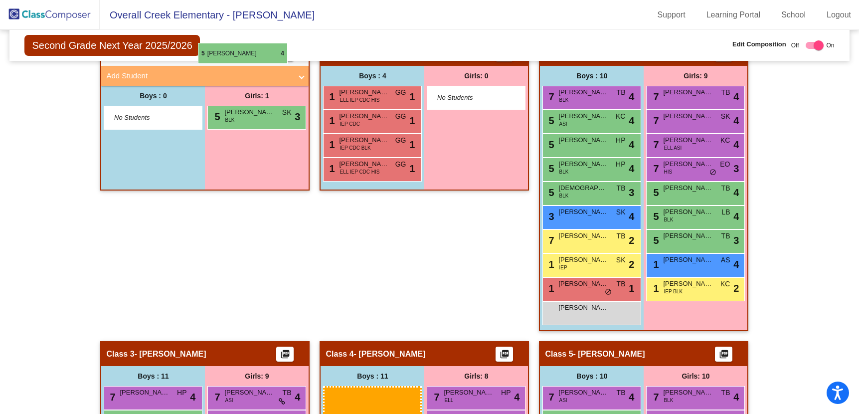
scroll to position [328, 0]
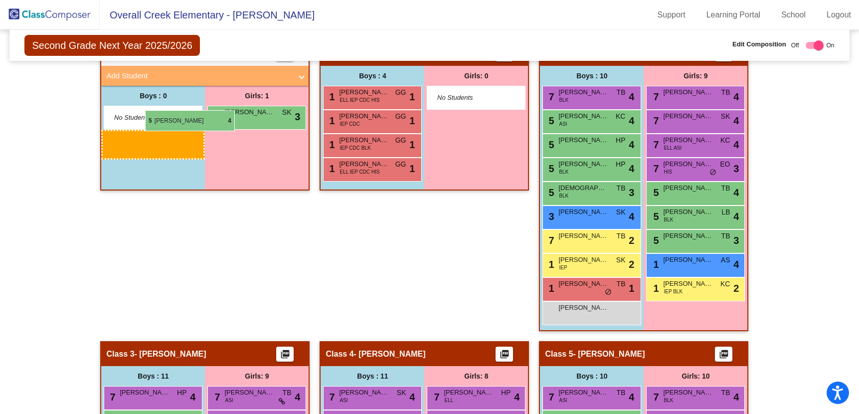
drag, startPoint x: 602, startPoint y: 270, endPoint x: 145, endPoint y: 110, distance: 484.2
click at [145, 110] on body "Accessibility Screen-Reader Guide, Feedback, and Issue Reporting | New window O…" at bounding box center [429, 207] width 859 height 414
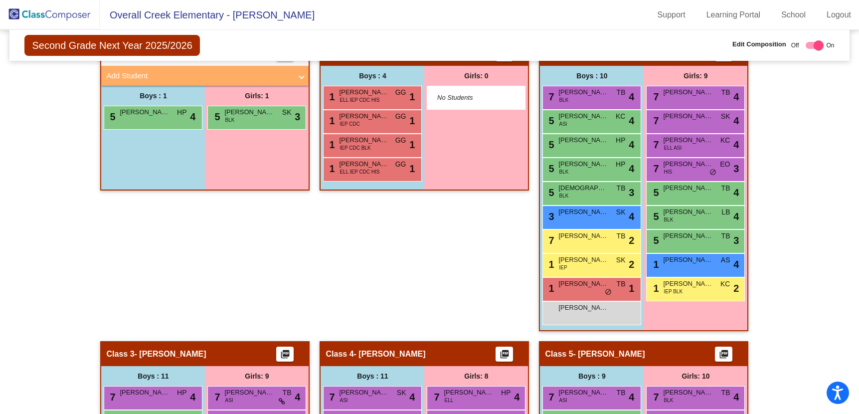
click at [31, 17] on img at bounding box center [50, 14] width 100 height 29
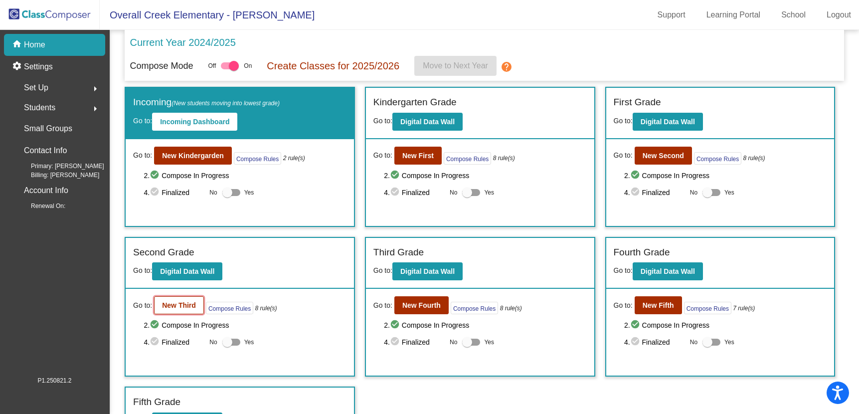
click at [177, 299] on button "New Third" at bounding box center [179, 305] width 50 height 18
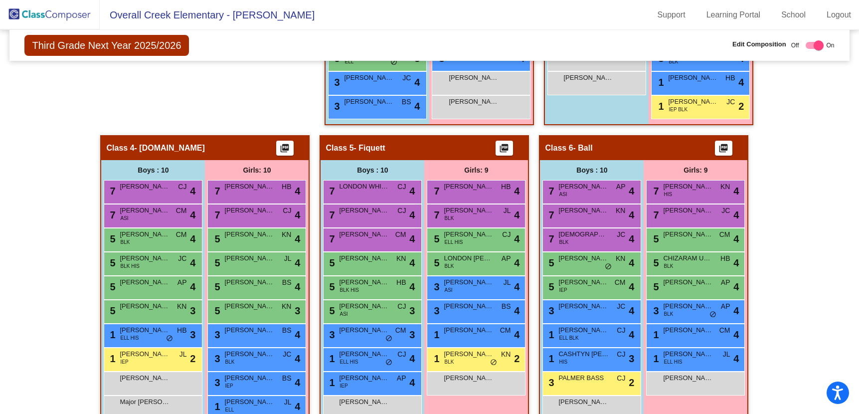
scroll to position [534, 0]
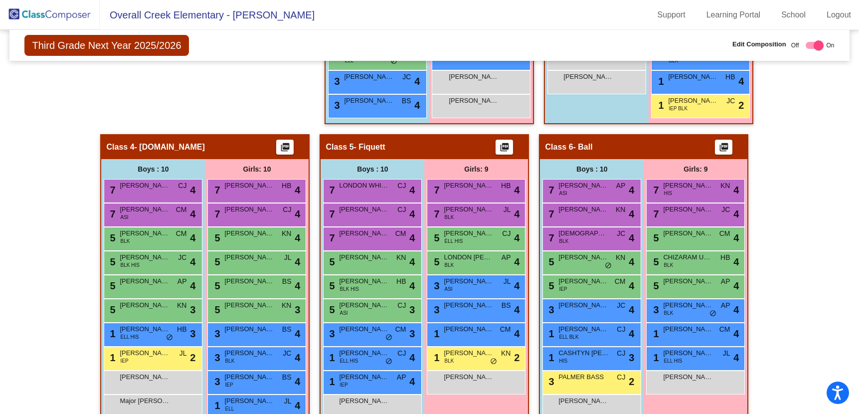
click at [61, 6] on img at bounding box center [50, 14] width 100 height 29
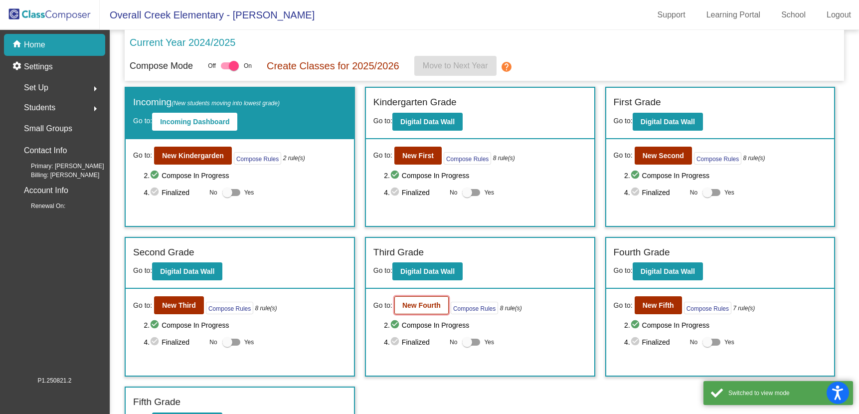
click at [425, 309] on b "New Fourth" at bounding box center [421, 305] width 38 height 8
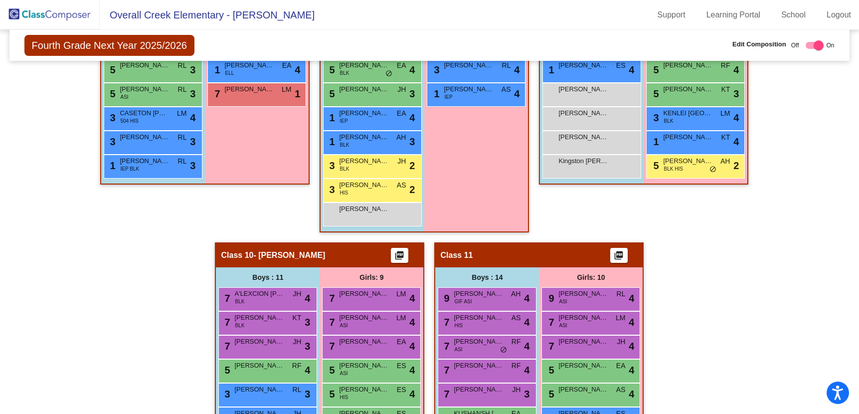
scroll to position [1138, 0]
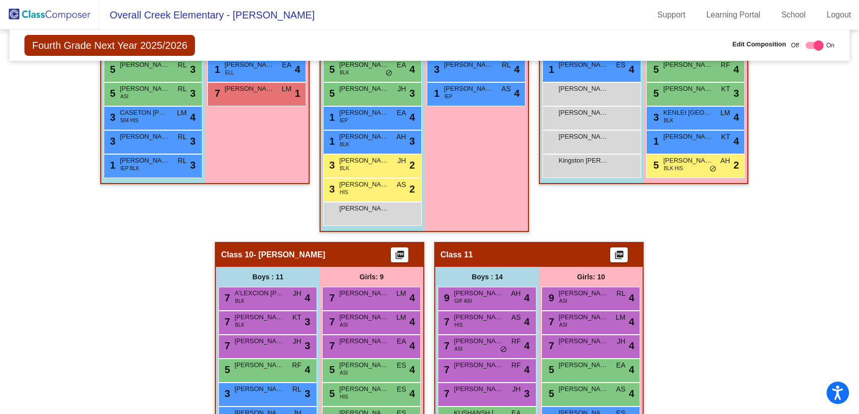
click at [67, 12] on img at bounding box center [50, 14] width 100 height 29
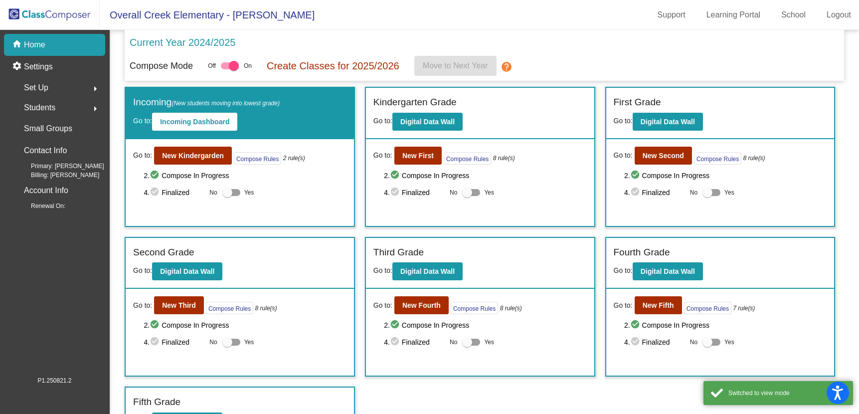
click at [645, 315] on div "Go to: New Fifth Compose Rules 7 rule(s) 2. check_circle Compose In Progress 4.…" at bounding box center [720, 332] width 228 height 87
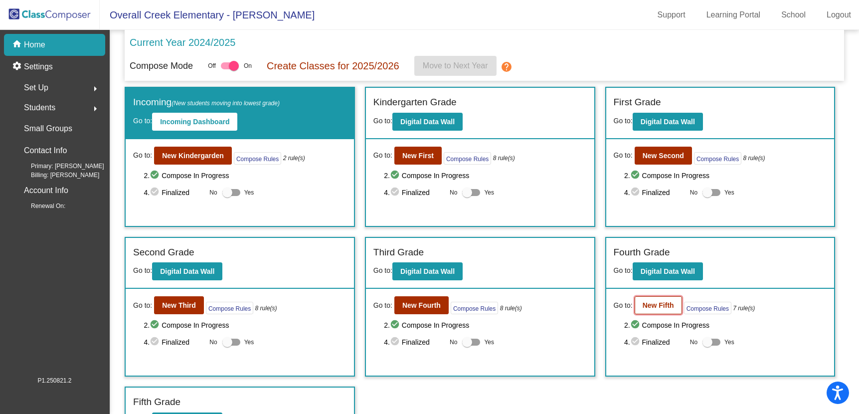
click at [649, 307] on b "New Fifth" at bounding box center [658, 305] width 31 height 8
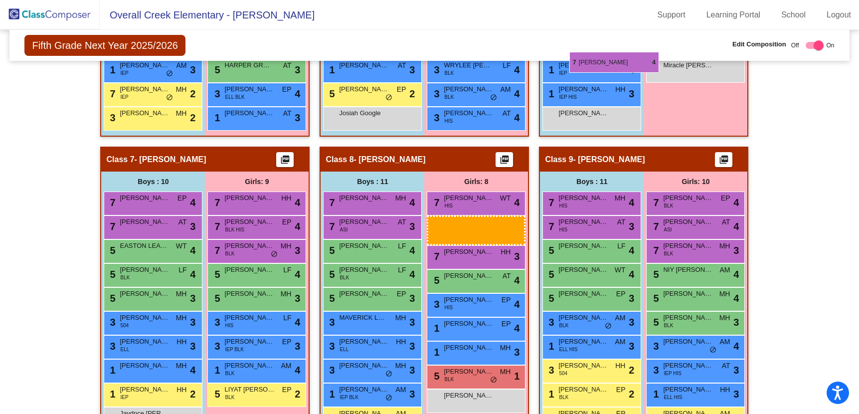
scroll to position [870, 0]
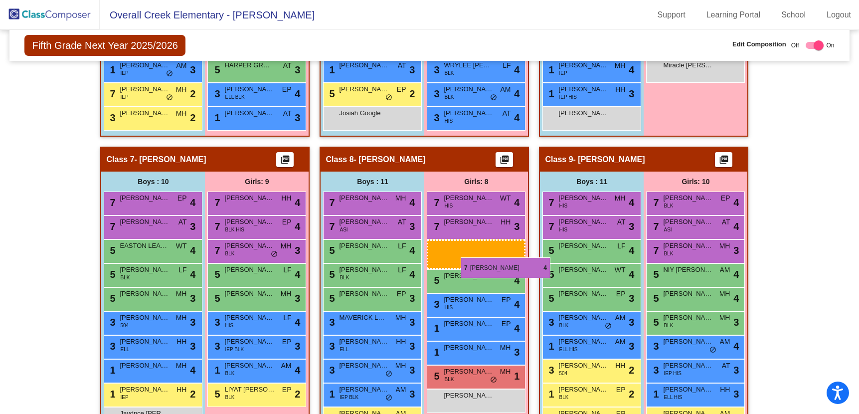
drag, startPoint x: 501, startPoint y: 316, endPoint x: 461, endPoint y: 257, distance: 70.7
click at [461, 257] on body "Accessibility Screen-Reader Guide, Feedback, and Issue Reporting | New window O…" at bounding box center [429, 207] width 859 height 414
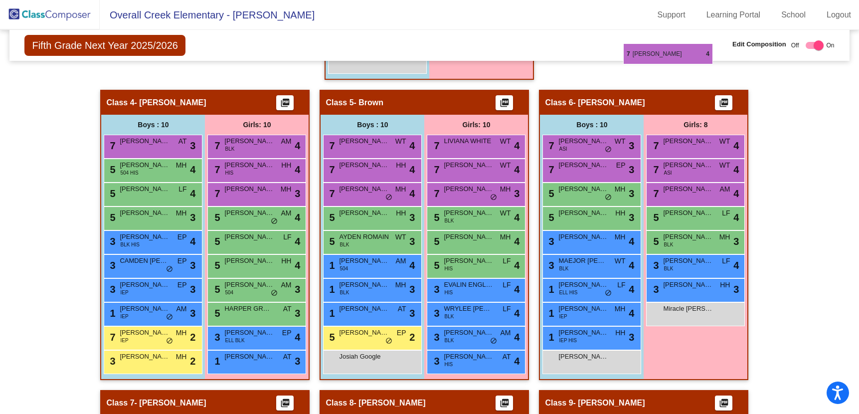
scroll to position [621, 0]
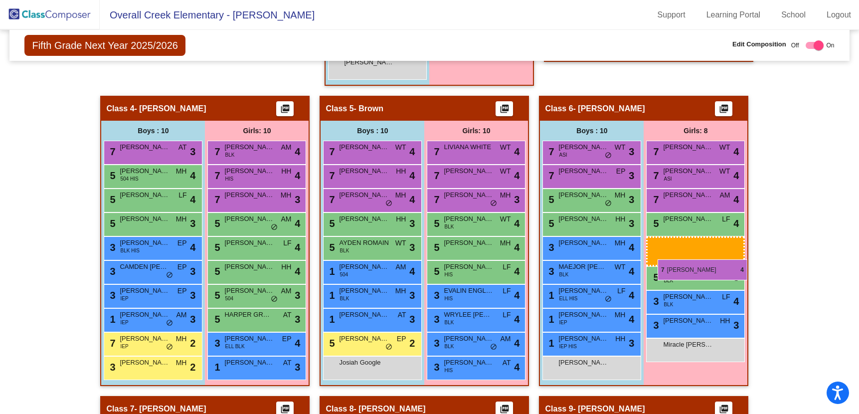
drag, startPoint x: 484, startPoint y: 226, endPoint x: 659, endPoint y: 260, distance: 177.8
click at [659, 260] on body "Accessibility Screen-Reader Guide, Feedback, and Issue Reporting | New window O…" at bounding box center [429, 207] width 859 height 414
